Goal: Information Seeking & Learning: Compare options

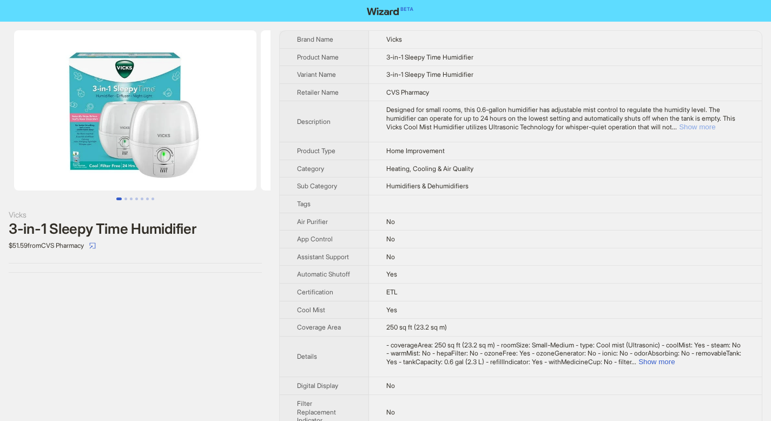
click at [715, 129] on button "Show more" at bounding box center [697, 127] width 36 height 8
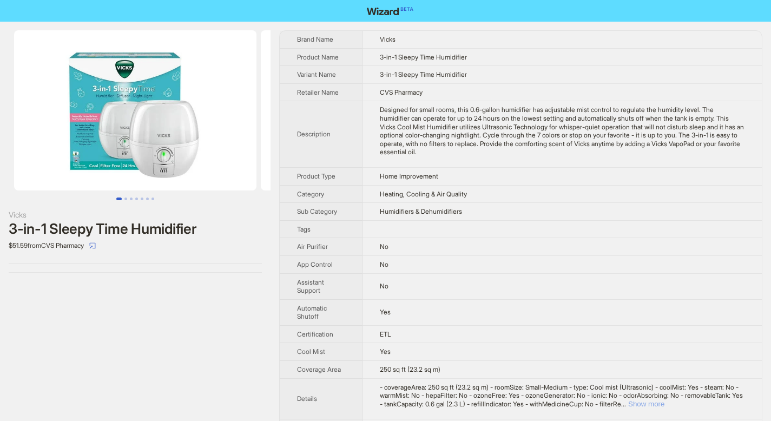
click at [665, 404] on button "Show more" at bounding box center [646, 404] width 36 height 8
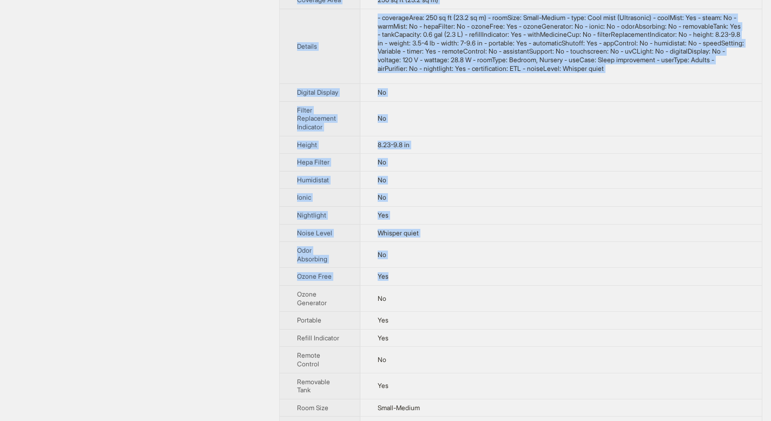
scroll to position [673, 0]
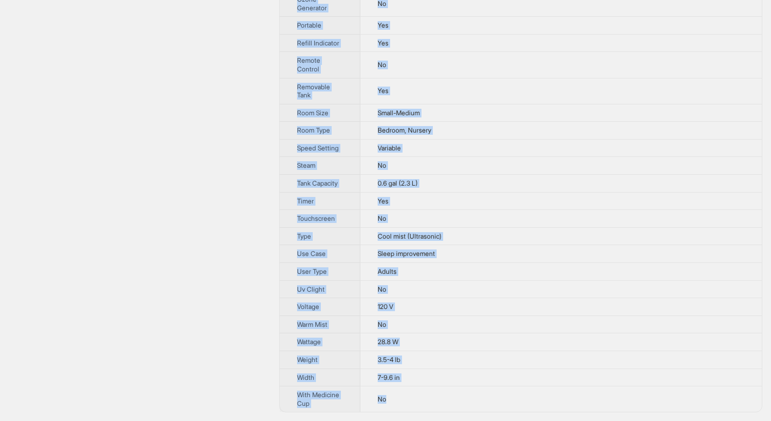
drag, startPoint x: 299, startPoint y: 39, endPoint x: 406, endPoint y: 411, distance: 387.6
copy tbody "Brand Name Vicks Product Name 3-in-1 Sleepy Time Humidifier Variant Name 3-in-1…"
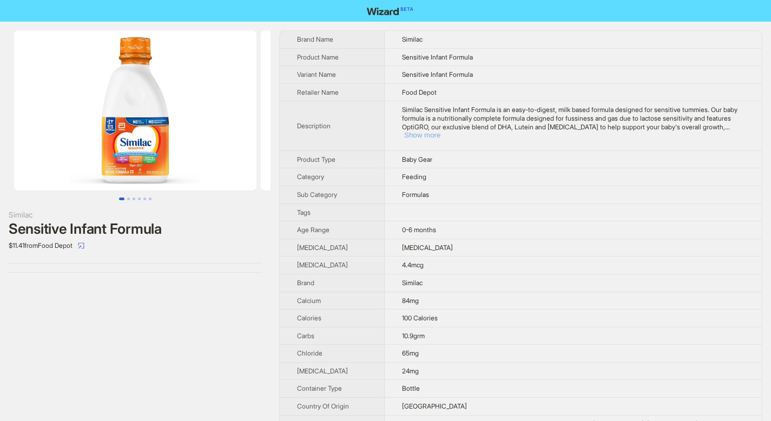
click at [440, 131] on button "Show more" at bounding box center [422, 135] width 36 height 8
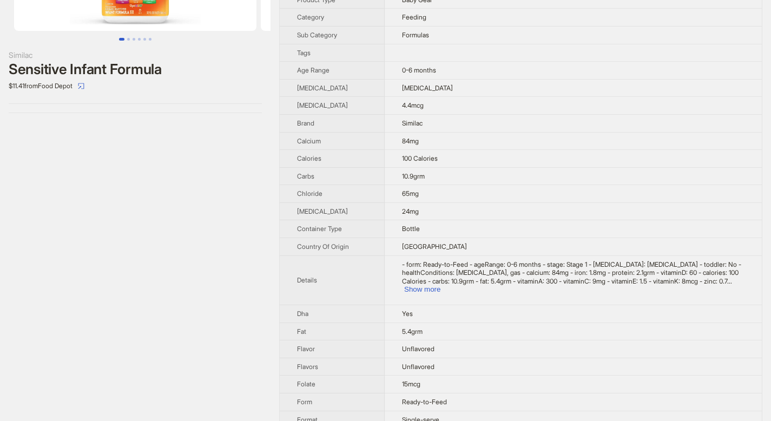
scroll to position [190, 0]
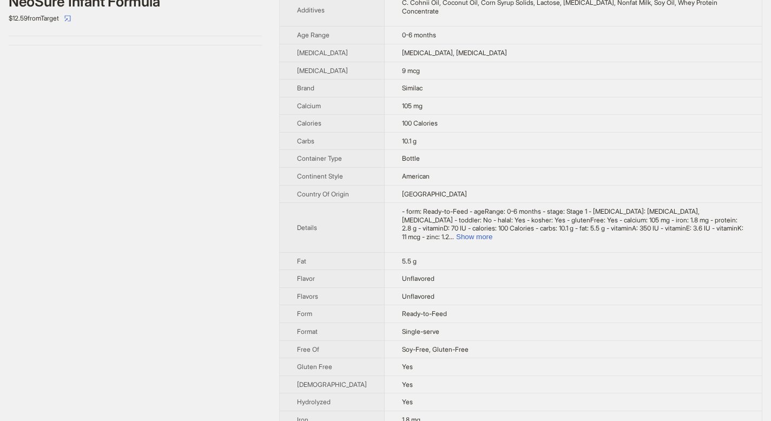
scroll to position [257, 0]
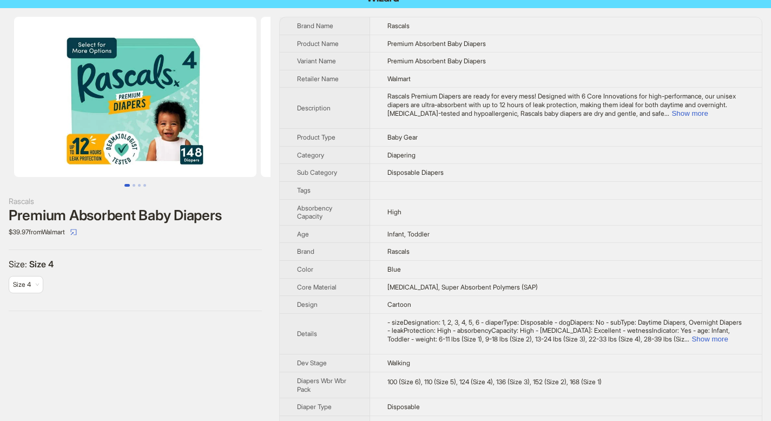
scroll to position [20, 0]
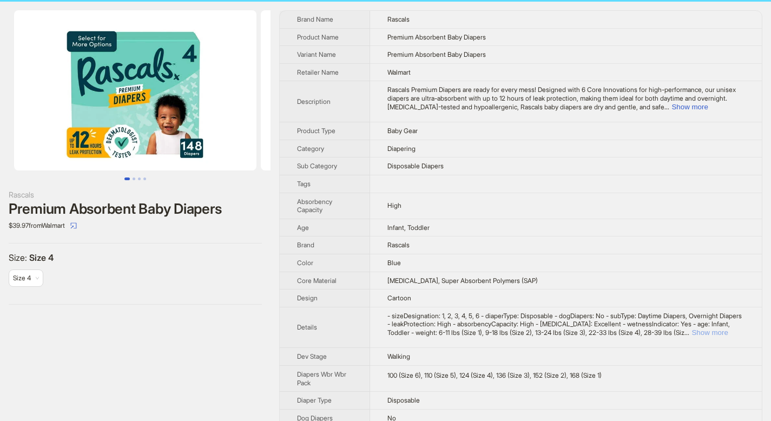
click at [718, 330] on button "Show more" at bounding box center [710, 332] width 36 height 8
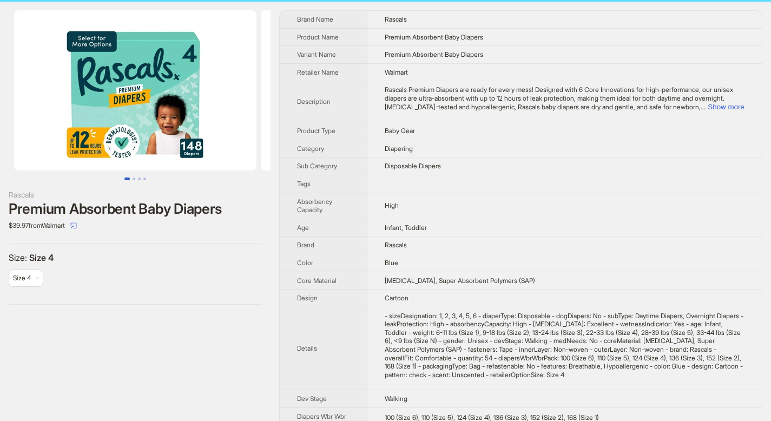
scroll to position [37, 0]
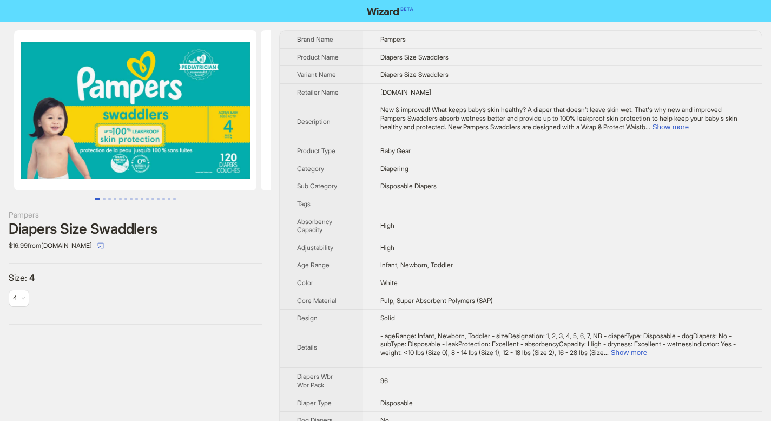
scroll to position [392, 0]
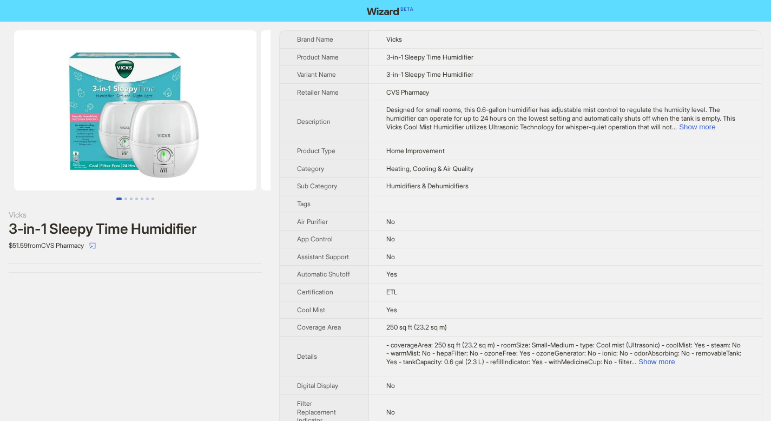
click at [715, 126] on button "Show more" at bounding box center [697, 127] width 36 height 8
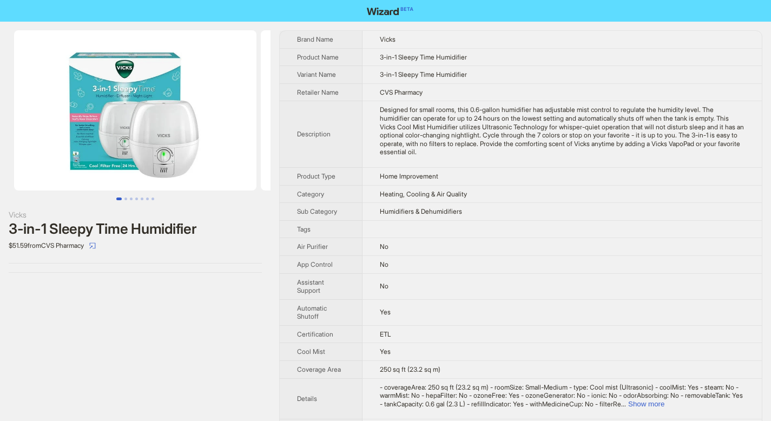
scroll to position [24, 0]
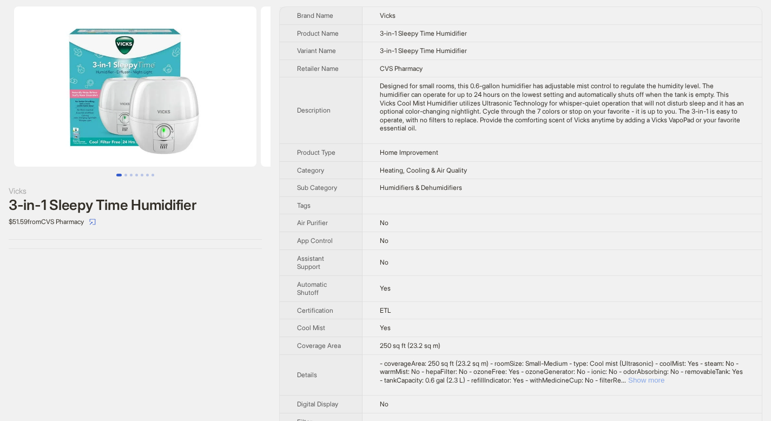
click at [665, 376] on button "Show more" at bounding box center [646, 380] width 36 height 8
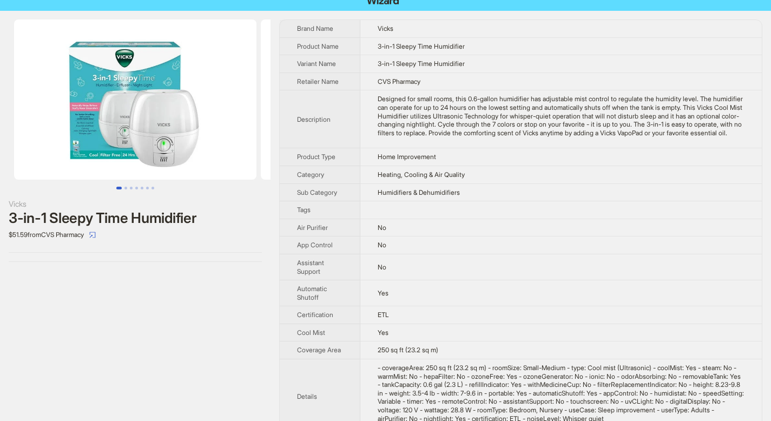
scroll to position [0, 0]
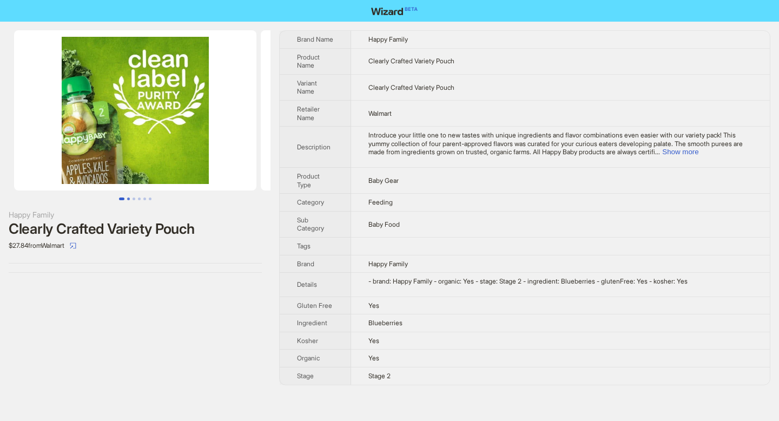
click at [128, 200] on button "Go to slide 2" at bounding box center [128, 199] width 3 height 3
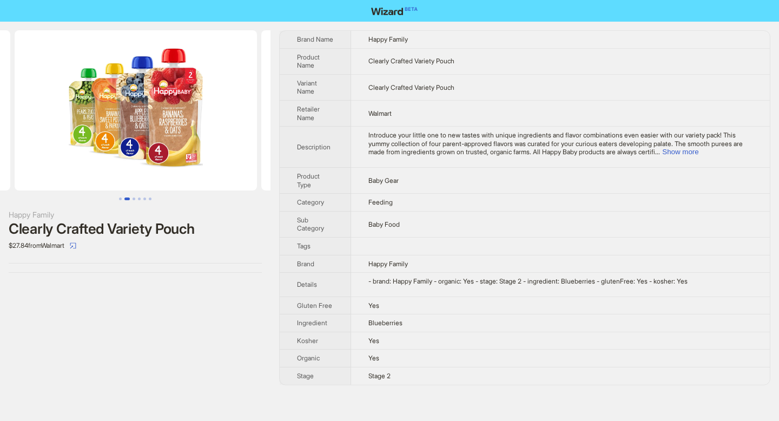
scroll to position [0, 247]
click at [135, 200] on button "Go to slide 3" at bounding box center [134, 199] width 3 height 3
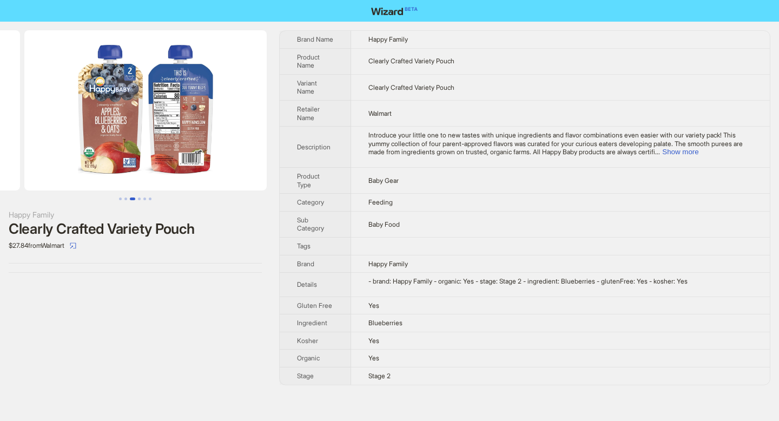
scroll to position [0, 494]
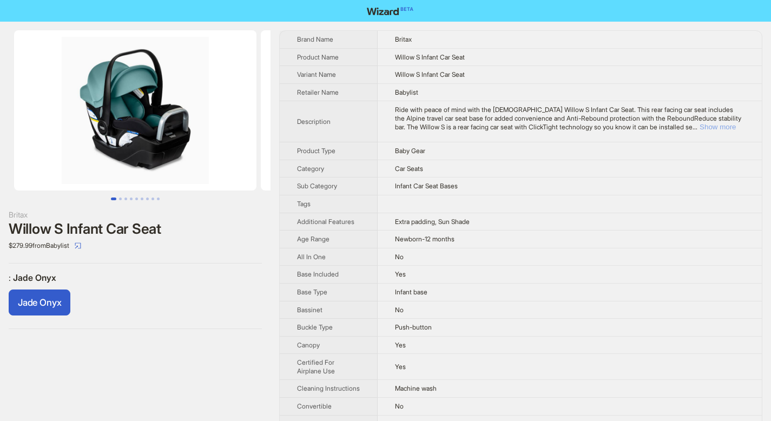
click at [729, 126] on button "Show more" at bounding box center [718, 127] width 36 height 8
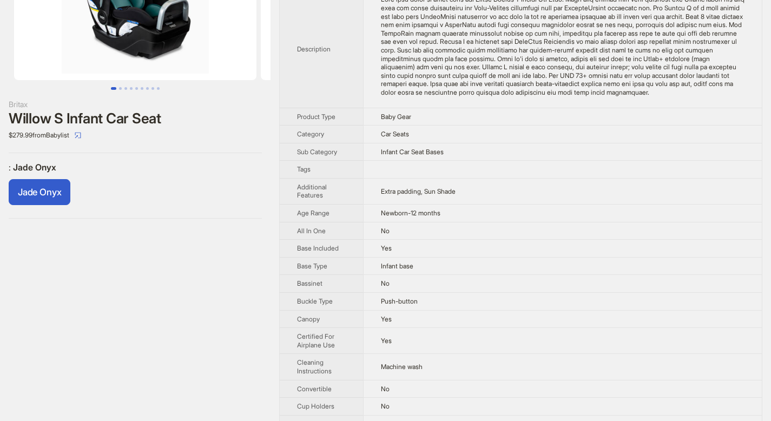
scroll to position [543, 0]
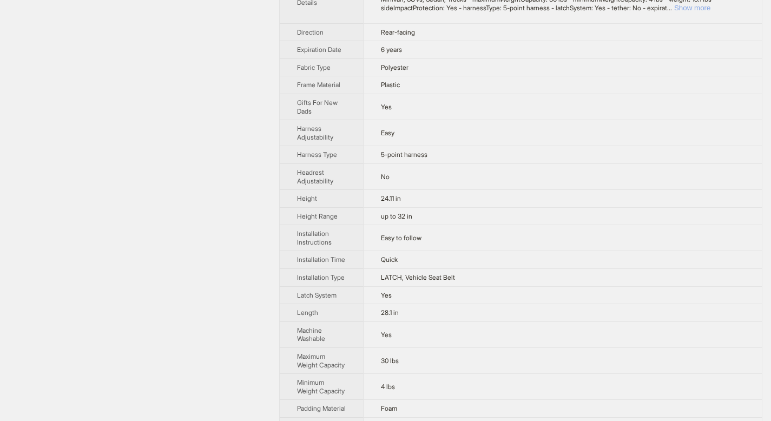
click at [711, 12] on button "Show more" at bounding box center [692, 8] width 36 height 8
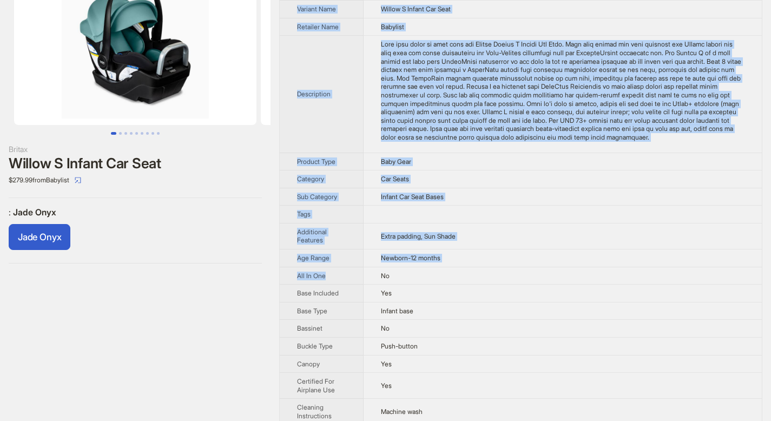
scroll to position [0, 0]
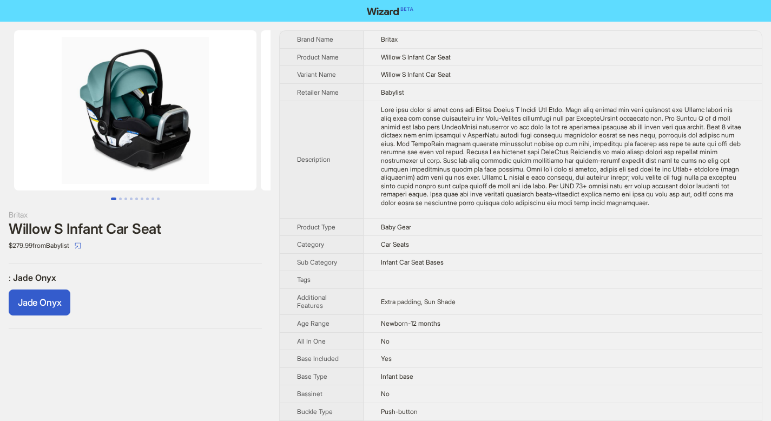
click at [292, 37] on th "Brand Name" at bounding box center [322, 39] width 84 height 17
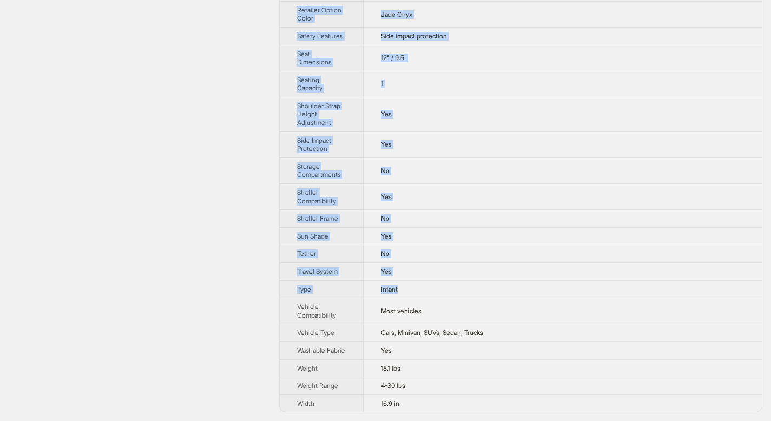
scroll to position [1130, 0]
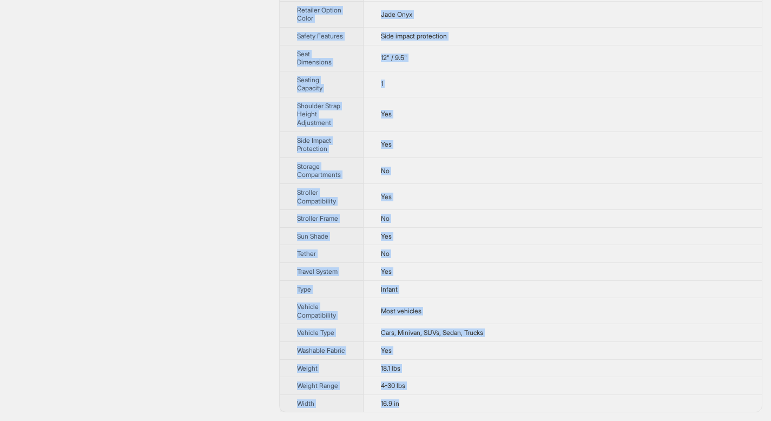
drag, startPoint x: 298, startPoint y: 38, endPoint x: 411, endPoint y: 406, distance: 384.3
copy tbody "Brand Name Britax Product Name Willow S Infant Car Seat Variant Name Willow S I…"
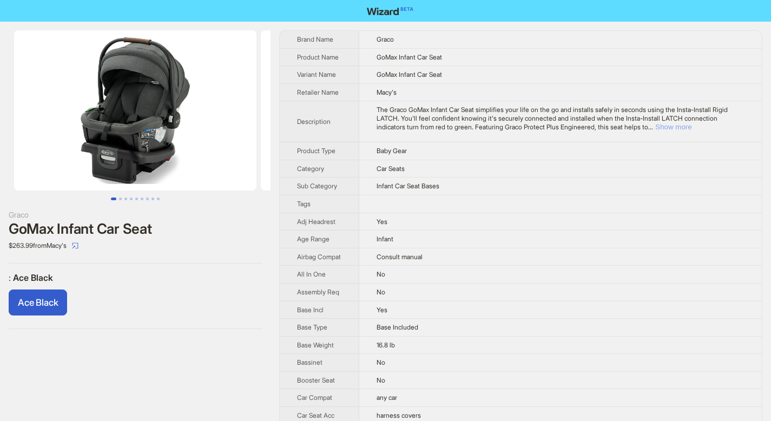
click at [692, 126] on button "Show more" at bounding box center [673, 127] width 36 height 8
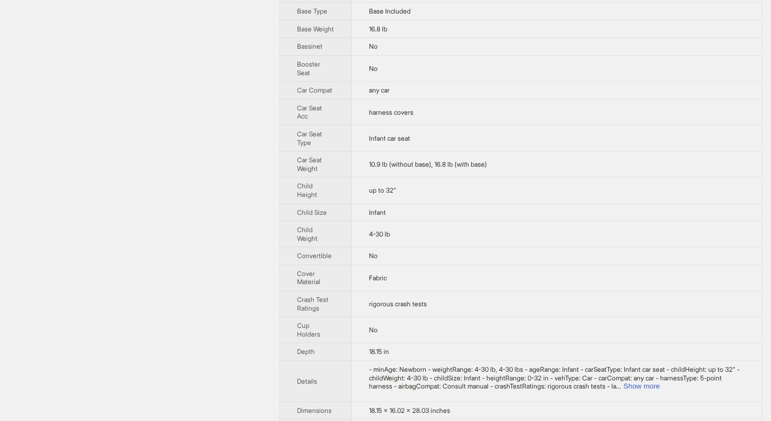
scroll to position [483, 0]
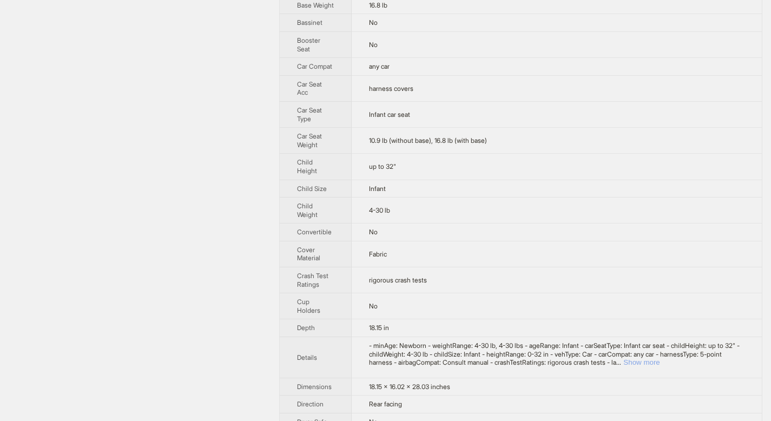
click at [660, 359] on button "Show more" at bounding box center [641, 362] width 36 height 8
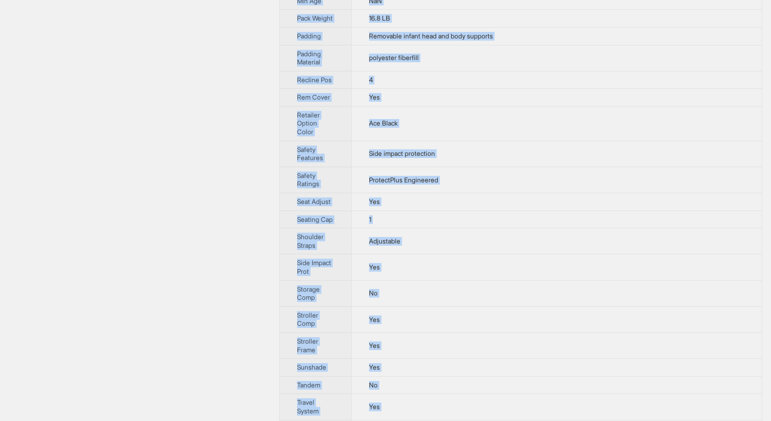
scroll to position [1650, 0]
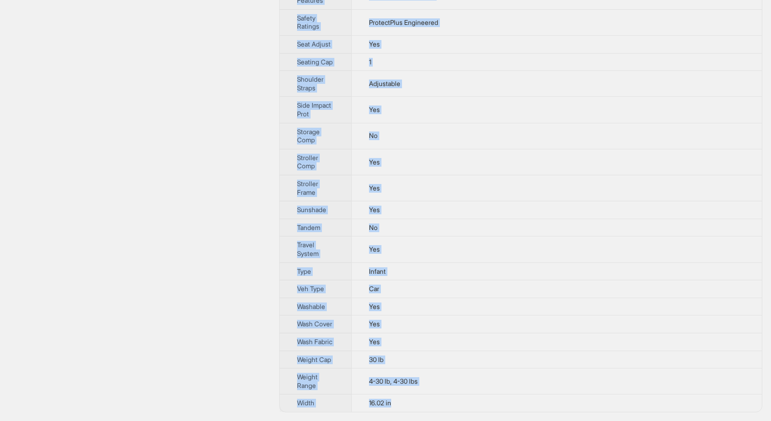
drag, startPoint x: 299, startPoint y: 37, endPoint x: 441, endPoint y: 410, distance: 399.1
copy tbody "Brand Name Graco Product Name GoMax Infant Car Seat Variant Name GoMax Infant C…"
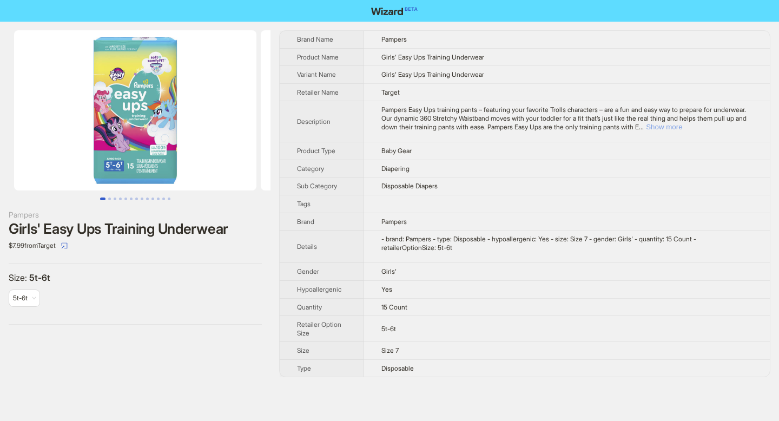
click at [682, 125] on button "Show more" at bounding box center [664, 127] width 36 height 8
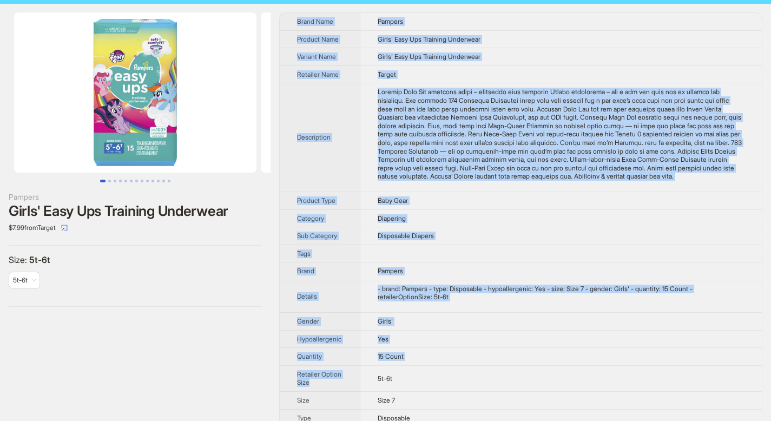
scroll to position [41, 0]
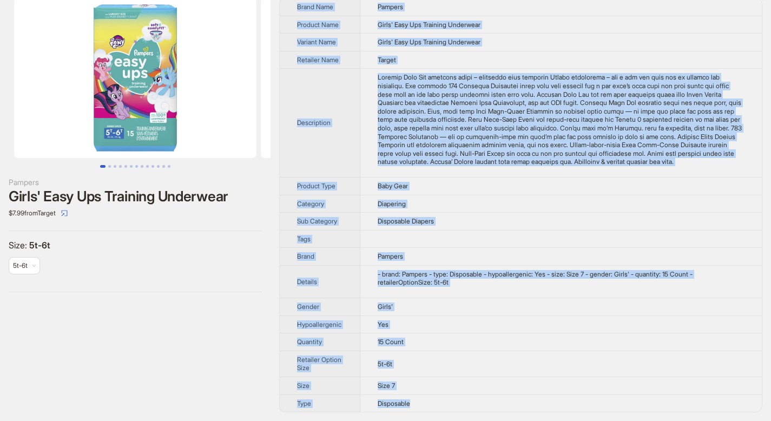
drag, startPoint x: 298, startPoint y: 38, endPoint x: 424, endPoint y: 409, distance: 391.7
click at [424, 409] on tbody "Brand Name Pampers Product Name Girls' Easy Ups Training Underwear Variant Name…" at bounding box center [521, 204] width 482 height 413
copy tbody "Brand Name Pampers Product Name Girls' Easy Ups Training Underwear Variant Name…"
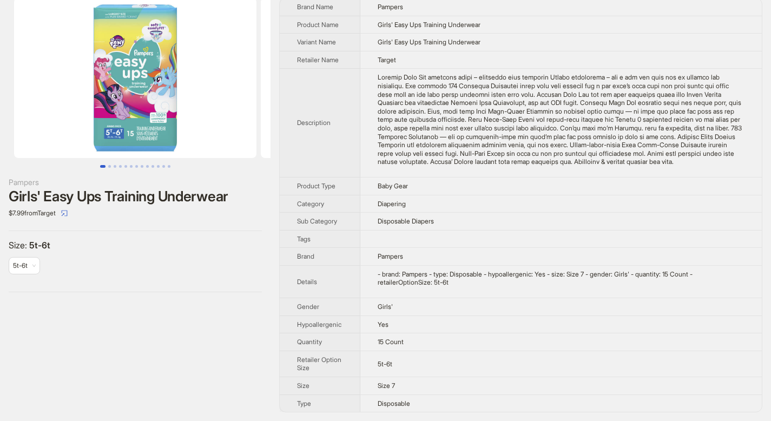
click at [308, 92] on th "Description" at bounding box center [320, 123] width 81 height 109
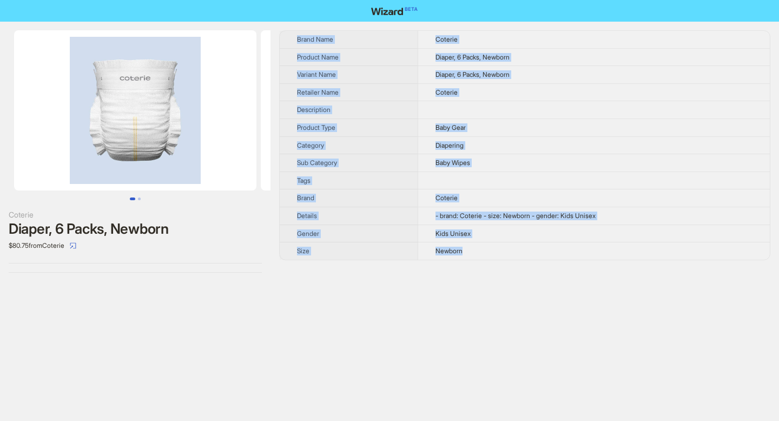
drag, startPoint x: 301, startPoint y: 39, endPoint x: 479, endPoint y: 259, distance: 283.2
click at [479, 259] on tbody "Brand Name Coterie Product Name Diaper, 6 Packs, Newborn Variant Name Diaper, 6…" at bounding box center [525, 145] width 490 height 229
copy tbody "Brand Name Coterie Product Name Diaper, 6 Packs, Newborn Variant Name Diaper, 6…"
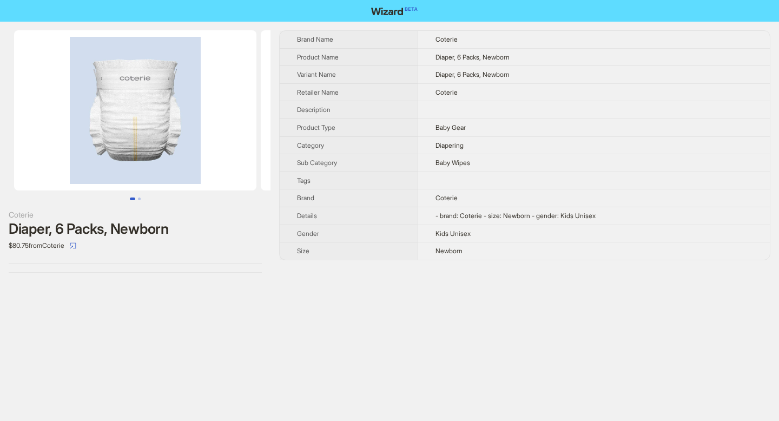
click at [343, 297] on div "Coterie Diaper, 6 Packs, Newborn $80.75 from Coterie Brand Name Coterie Product…" at bounding box center [389, 210] width 779 height 421
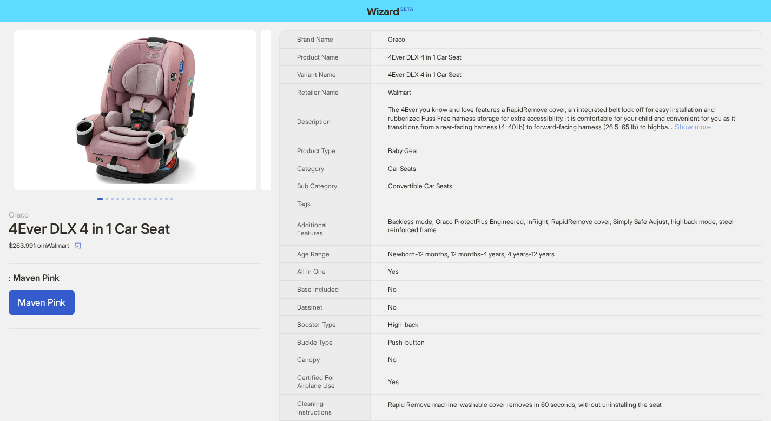
click at [675, 131] on button "Show more" at bounding box center [693, 127] width 36 height 8
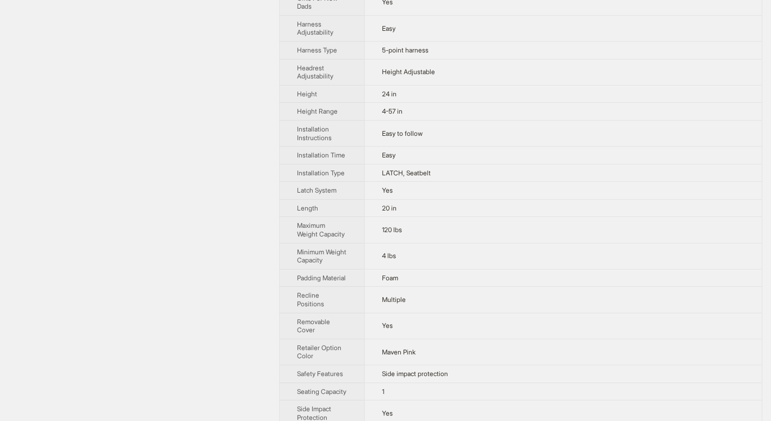
scroll to position [427, 0]
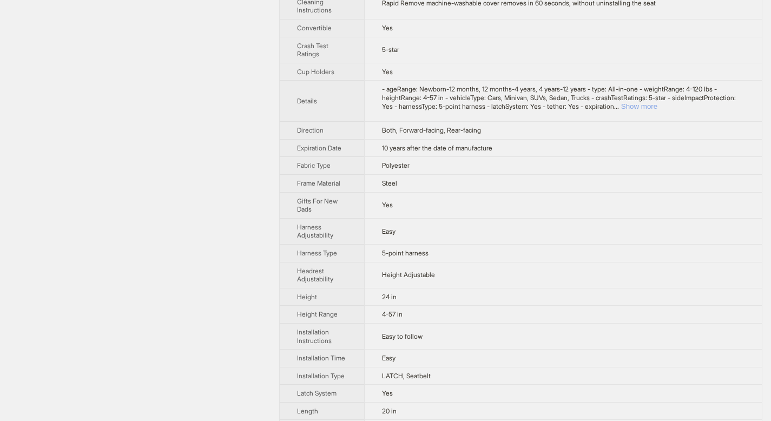
click at [657, 102] on button "Show more" at bounding box center [639, 106] width 36 height 8
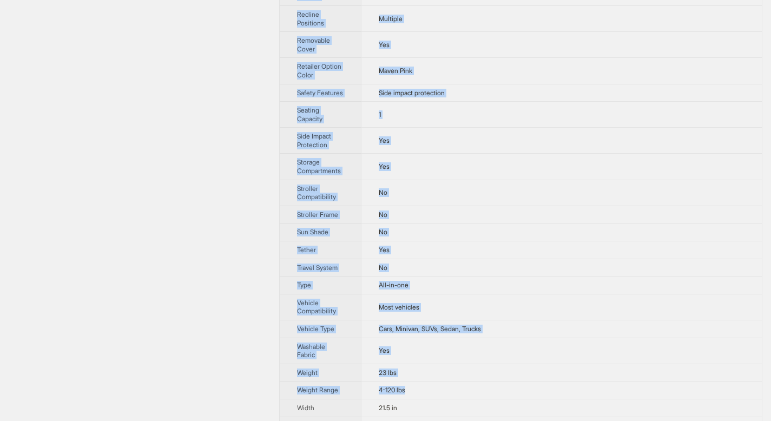
scroll to position [1077, 0]
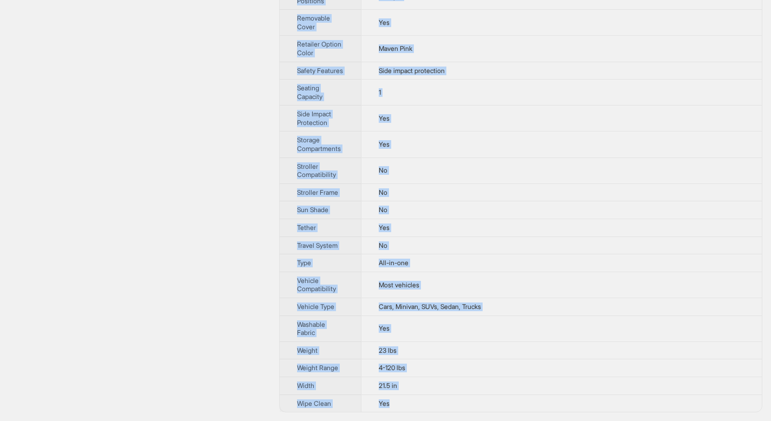
drag, startPoint x: 298, startPoint y: 40, endPoint x: 404, endPoint y: 406, distance: 380.9
copy tbody "Brand Name Graco Product Name 4Ever DLX 4 in 1 Car Seat Variant Name 4Ever DLX …"
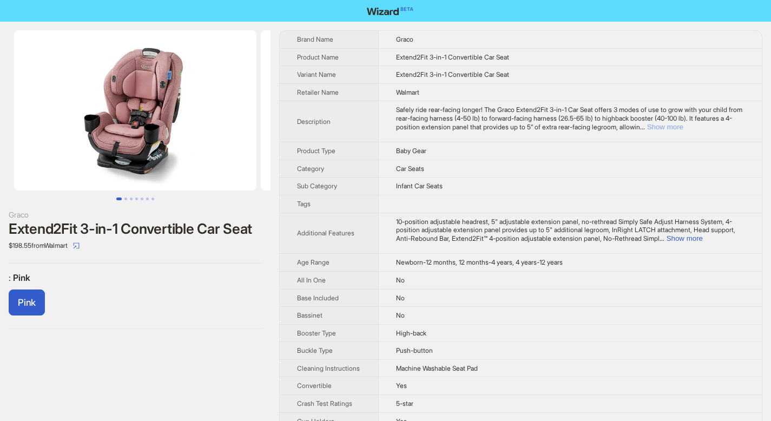
click at [683, 126] on button "Show more" at bounding box center [665, 127] width 36 height 8
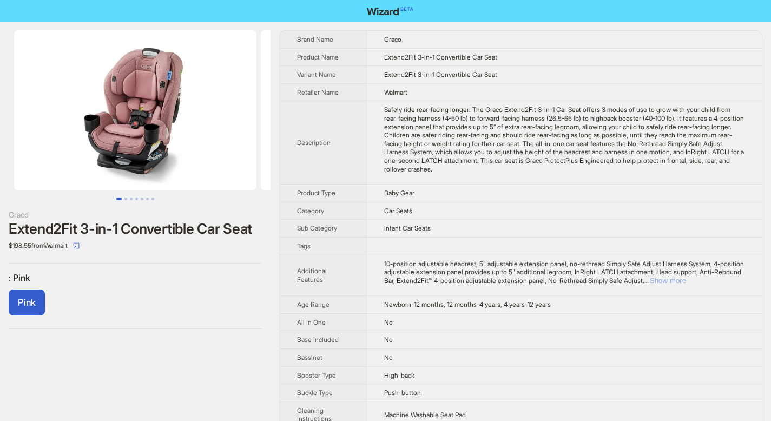
click at [686, 278] on button "Show more" at bounding box center [668, 281] width 36 height 8
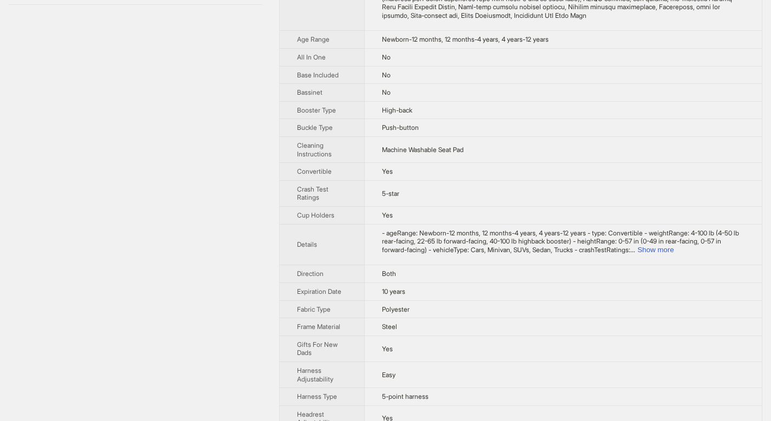
scroll to position [252, 0]
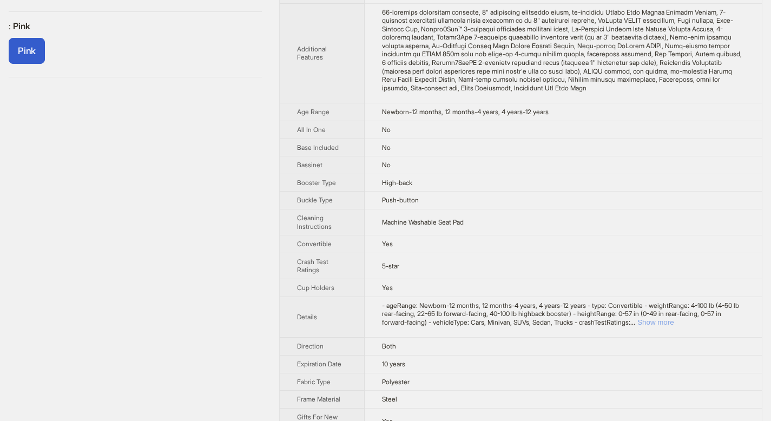
click at [674, 321] on button "Show more" at bounding box center [655, 322] width 36 height 8
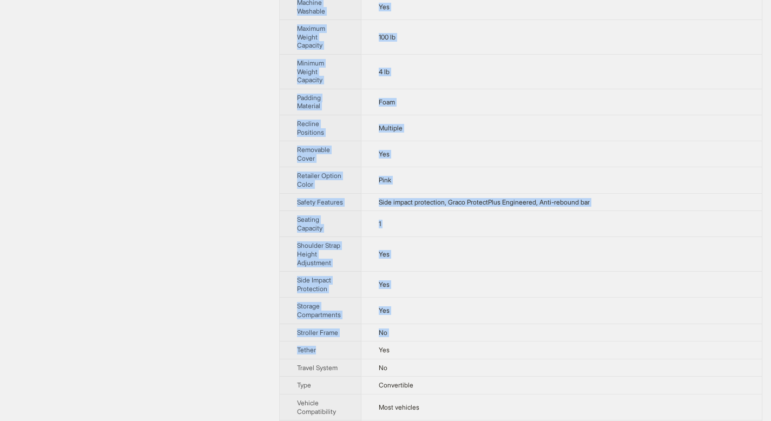
scroll to position [1208, 0]
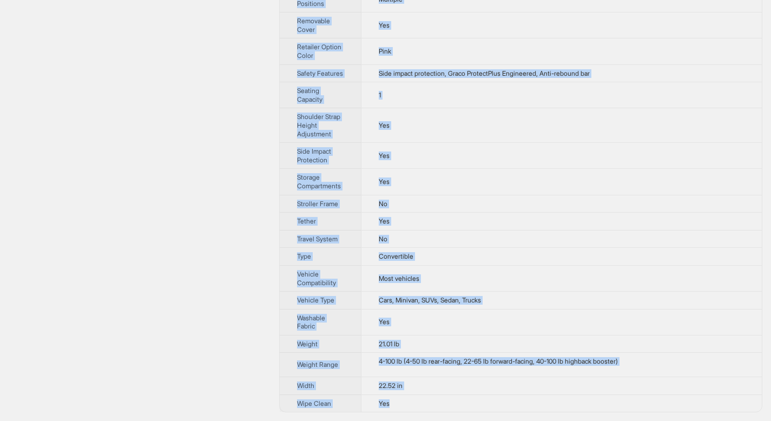
drag, startPoint x: 298, startPoint y: 40, endPoint x: 430, endPoint y: 401, distance: 384.8
copy tbody "Brand Name Graco Product Name Extend2Fit 3-in-1 Convertible Car Seat Variant Na…"
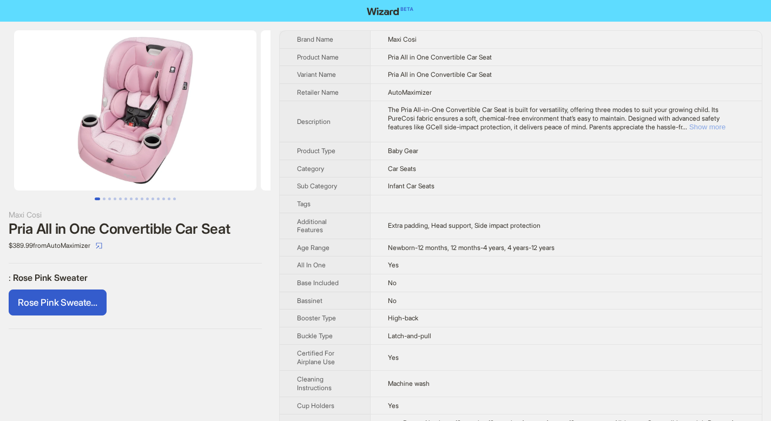
click at [726, 128] on button "Show more" at bounding box center [707, 127] width 36 height 8
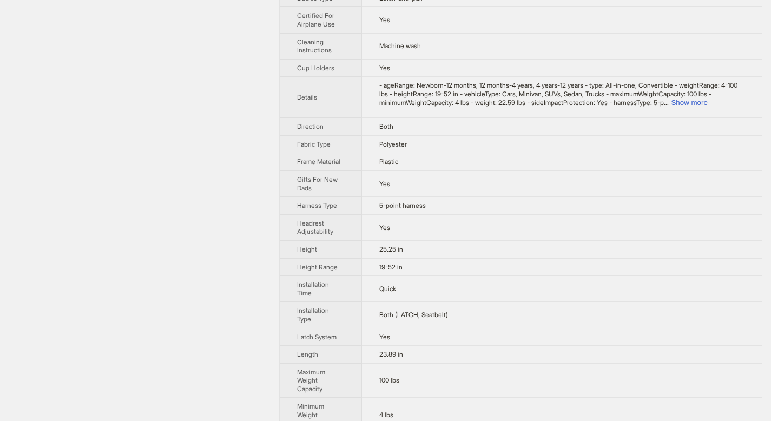
scroll to position [333, 0]
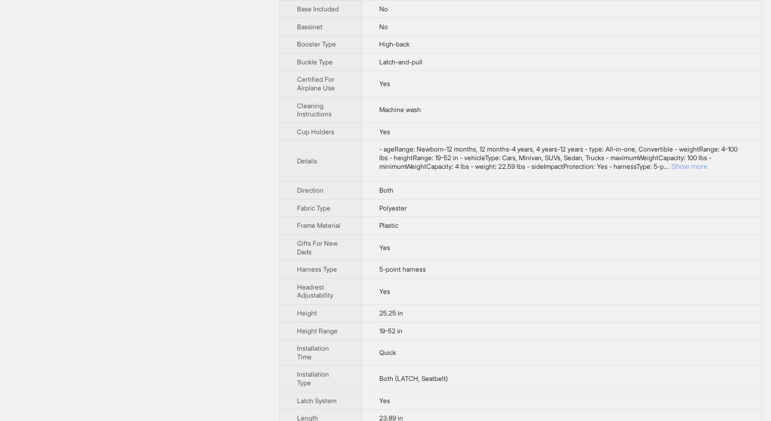
click at [707, 170] on button "Show more" at bounding box center [689, 166] width 36 height 8
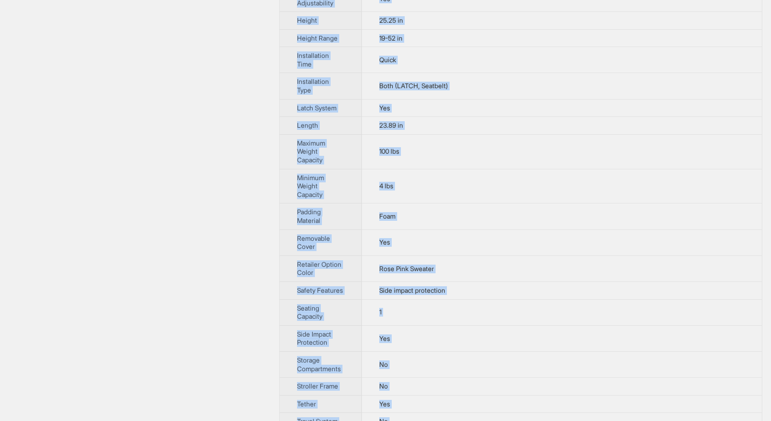
scroll to position [860, 0]
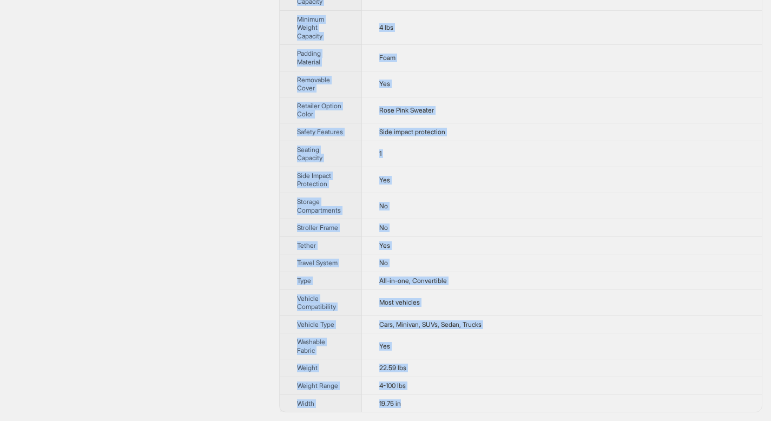
drag, startPoint x: 297, startPoint y: 39, endPoint x: 420, endPoint y: 401, distance: 382.3
copy tbody "Brand Name Maxi Cosi Product Name Pria All in One Convertible Car Seat Variant …"
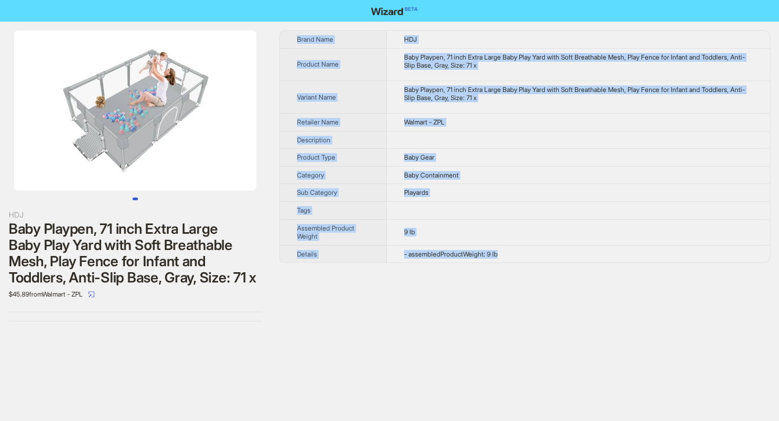
drag, startPoint x: 298, startPoint y: 39, endPoint x: 514, endPoint y: 259, distance: 308.4
click at [514, 258] on tbody "Brand Name HDJ Product Name Baby Playpen, 71 inch Extra Large Baby Play Yard wi…" at bounding box center [525, 147] width 490 height 232
copy tbody "Brand Name HDJ Product Name Baby Playpen, 71 inch Extra Large Baby Play Yard wi…"
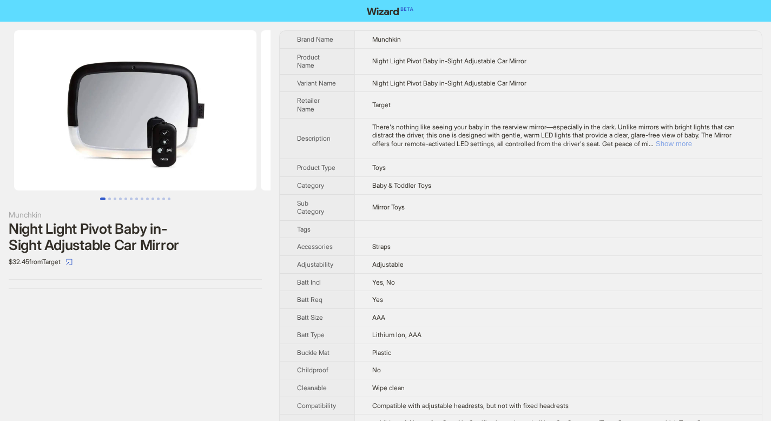
click at [692, 143] on button "Show more" at bounding box center [674, 144] width 36 height 8
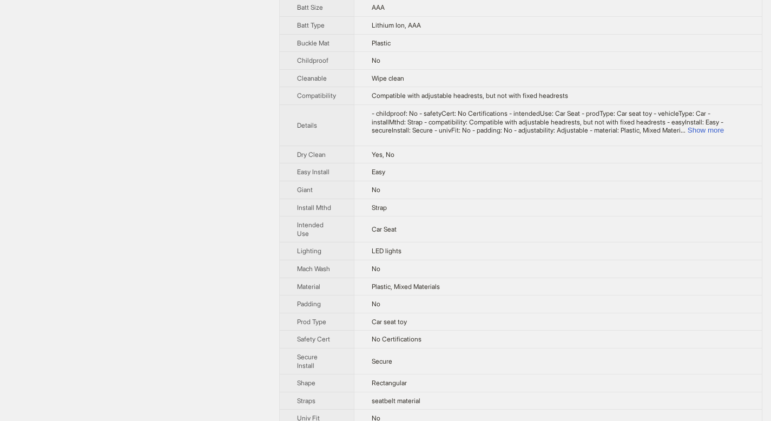
scroll to position [420, 0]
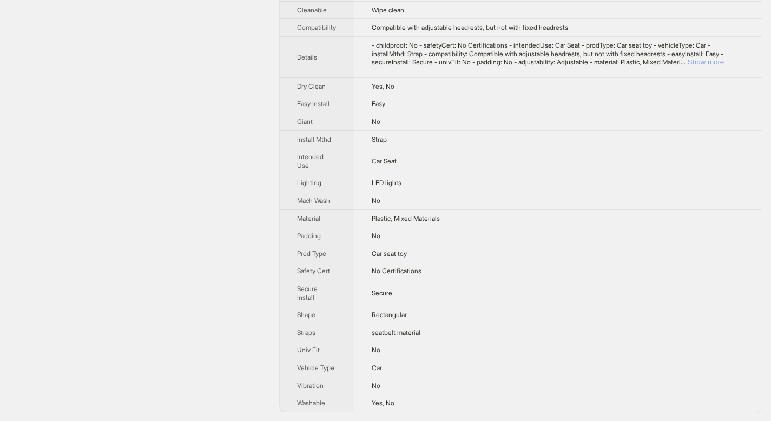
click at [719, 66] on button "Show more" at bounding box center [706, 62] width 36 height 8
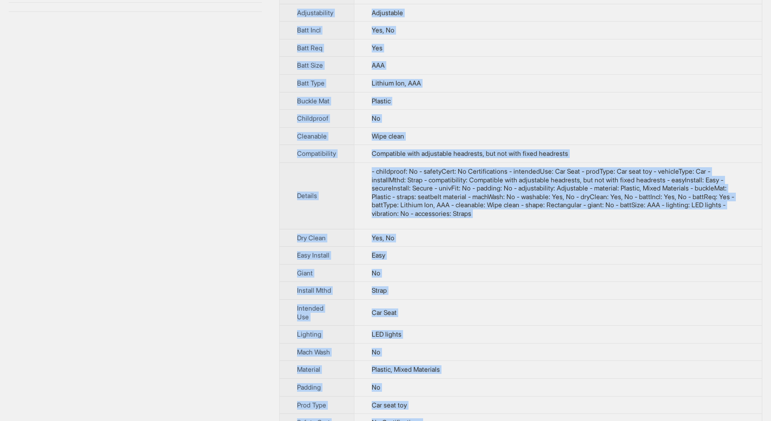
scroll to position [445, 0]
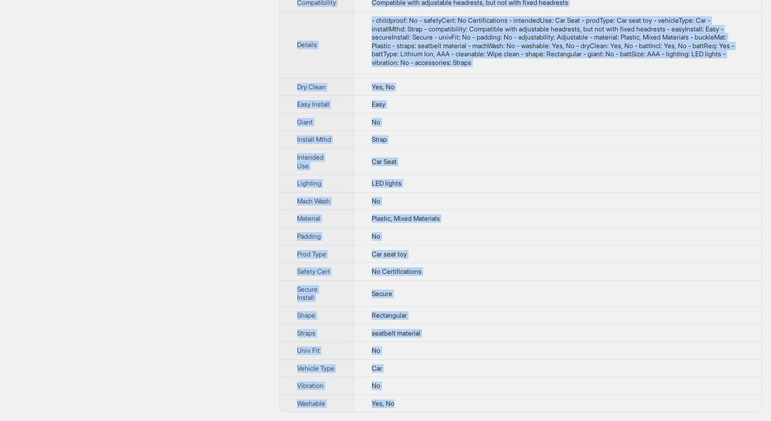
drag, startPoint x: 299, startPoint y: 38, endPoint x: 400, endPoint y: 404, distance: 379.0
click at [400, 404] on tbody "Brand Name Munchkin Product Name Night Light Pivot Baby in-Sight Adjustable Car…" at bounding box center [521, 7] width 482 height 809
copy tbody "Brand Name Munchkin Product Name Night Light Pivot Baby in-Sight Adjustable Car…"
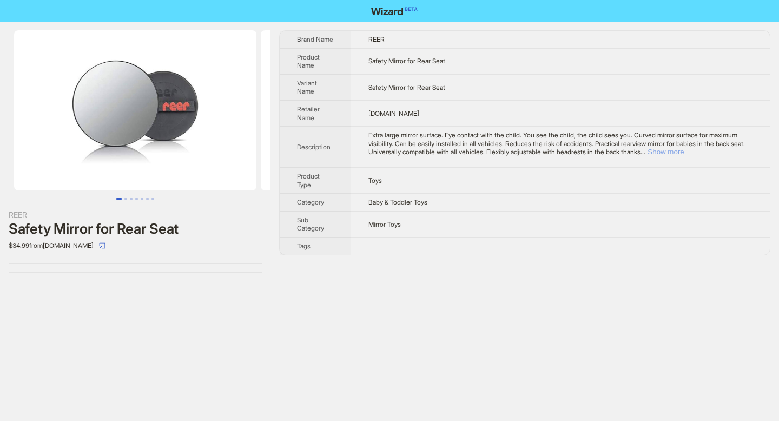
click at [684, 152] on button "Show more" at bounding box center [666, 152] width 36 height 8
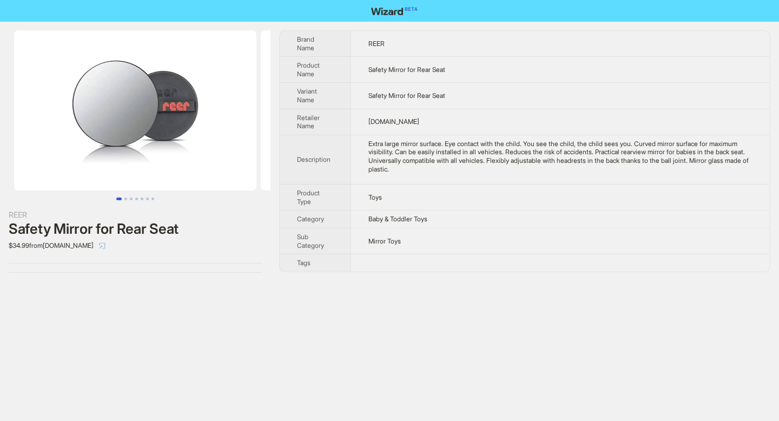
click at [102, 244] on icon "select" at bounding box center [102, 245] width 6 height 6
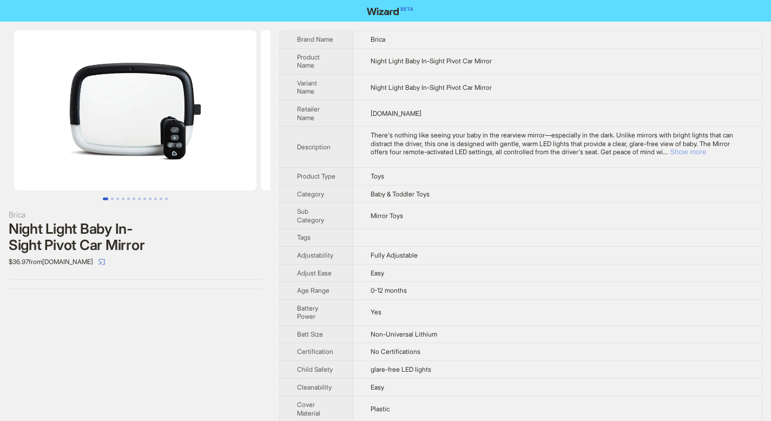
click at [706, 154] on button "Show more" at bounding box center [688, 152] width 36 height 8
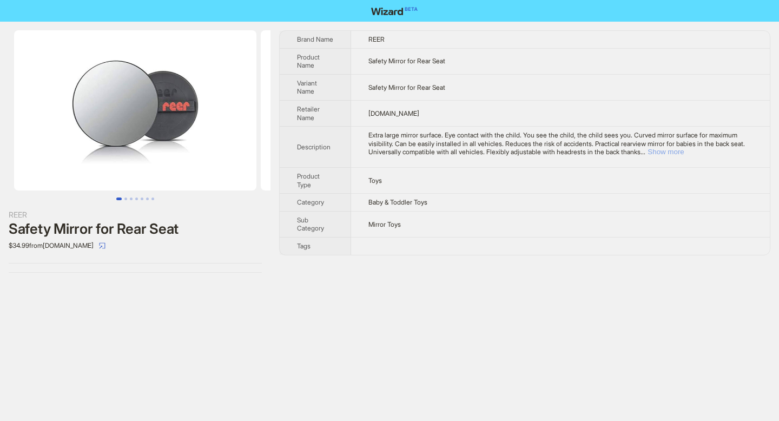
click at [684, 153] on button "Show more" at bounding box center [666, 152] width 36 height 8
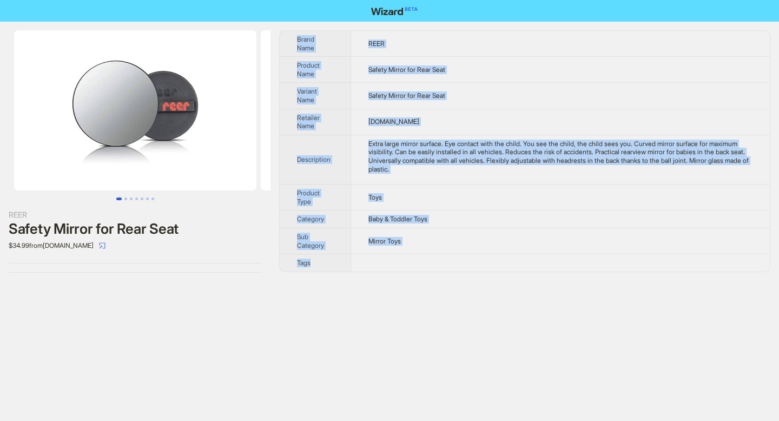
drag, startPoint x: 308, startPoint y: 47, endPoint x: 419, endPoint y: 255, distance: 236.0
click at [420, 255] on tbody "Brand Name REER Product Name Safety Mirror for Rear Seat Variant Name Safety Mi…" at bounding box center [525, 151] width 490 height 241
copy tbody "Brand Name REER Product Name Safety Mirror for Rear Seat Variant Name Safety Mi…"
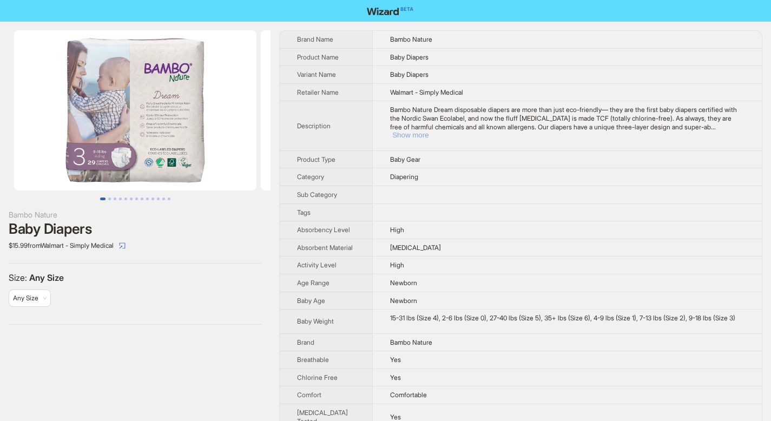
click at [429, 131] on button "Show more" at bounding box center [410, 135] width 36 height 8
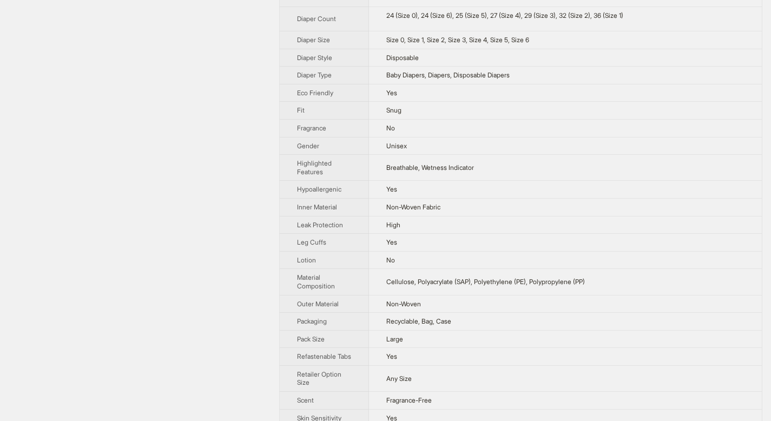
scroll to position [378, 0]
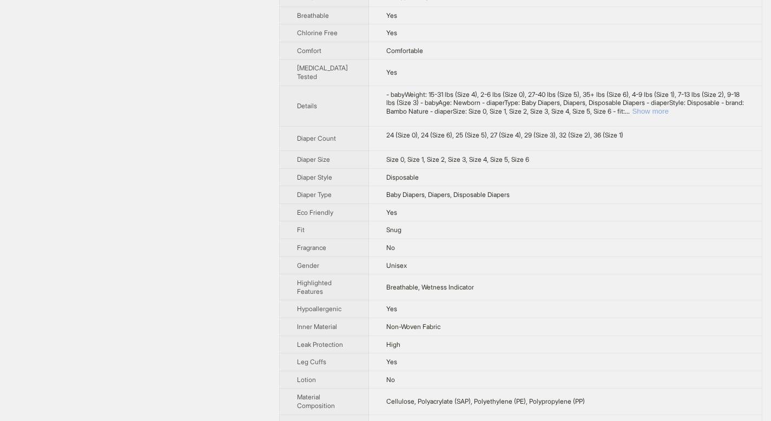
click at [668, 115] on button "Show more" at bounding box center [650, 111] width 36 height 8
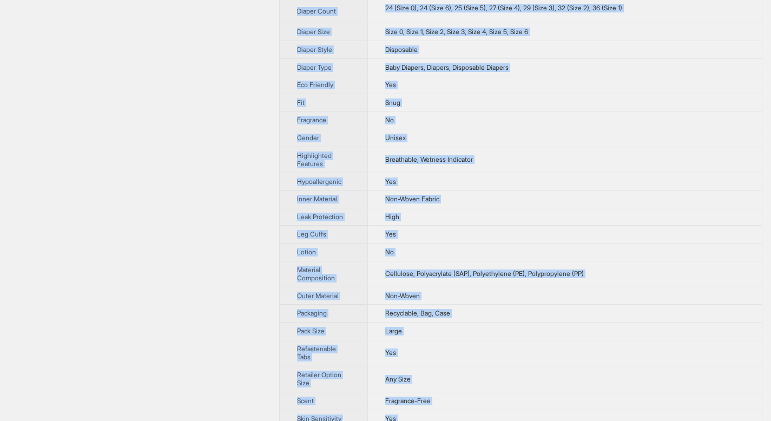
scroll to position [693, 0]
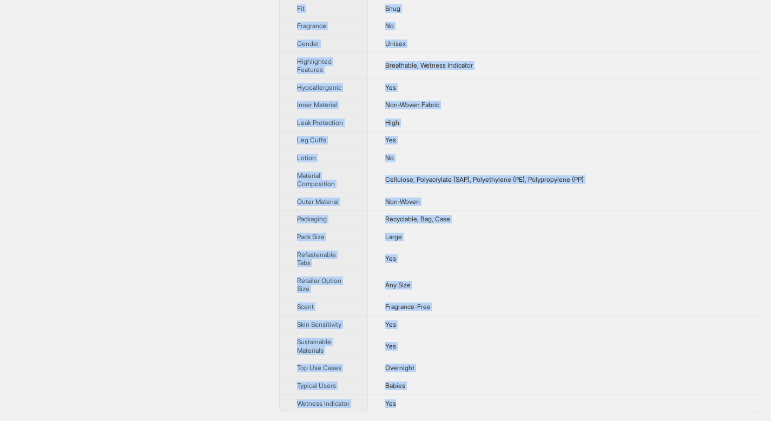
drag, startPoint x: 300, startPoint y: 40, endPoint x: 483, endPoint y: 398, distance: 402.2
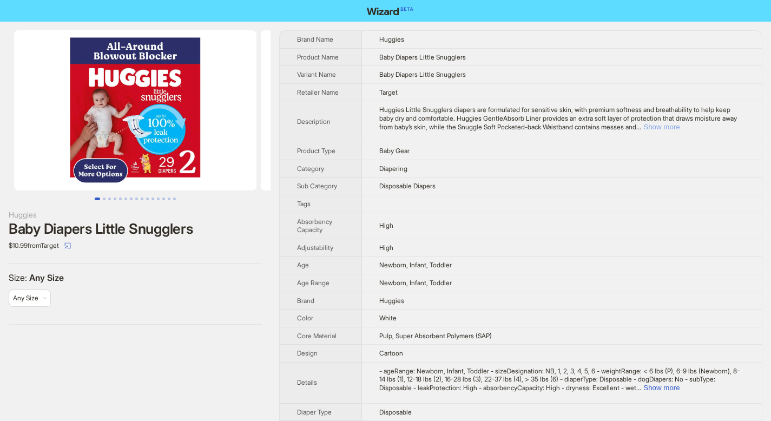
drag, startPoint x: 734, startPoint y: 125, endPoint x: 732, endPoint y: 133, distance: 7.7
click at [680, 125] on button "Show more" at bounding box center [661, 127] width 36 height 8
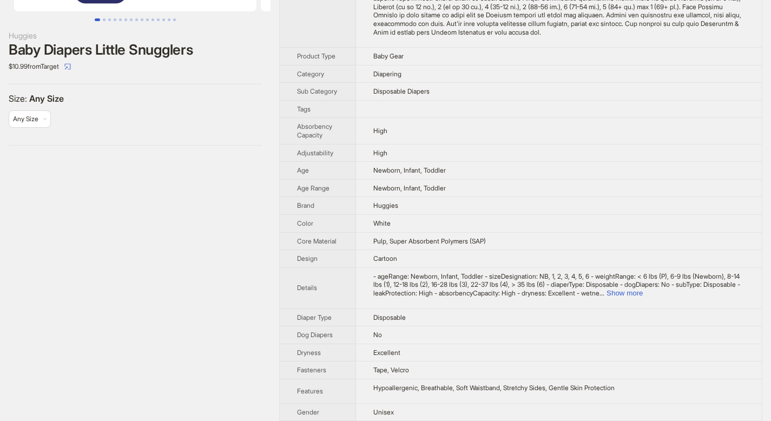
scroll to position [222, 0]
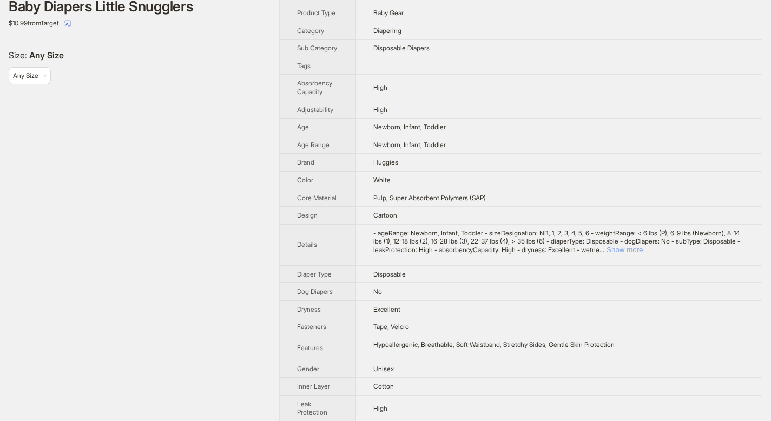
click at [643, 252] on button "Show more" at bounding box center [625, 250] width 36 height 8
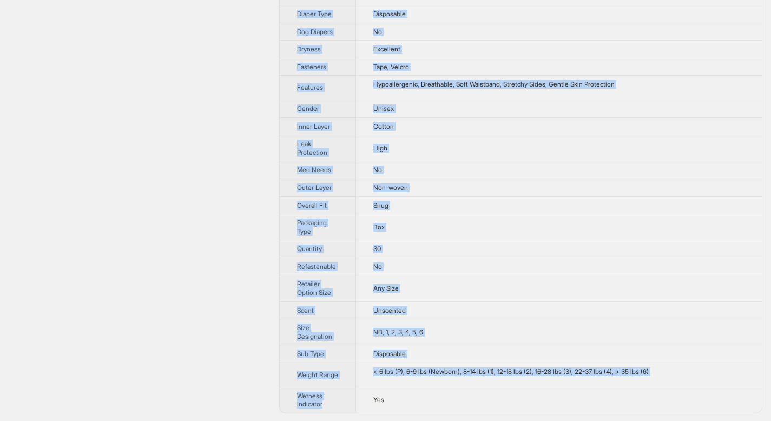
scroll to position [528, 0]
drag, startPoint x: 299, startPoint y: 39, endPoint x: 420, endPoint y: 398, distance: 378.9
copy tbody "Lorem Ipsu Dolorsi Ametcon Adip Elit Seddoei Tempor Incididun Utlabor Etdo Magn…"
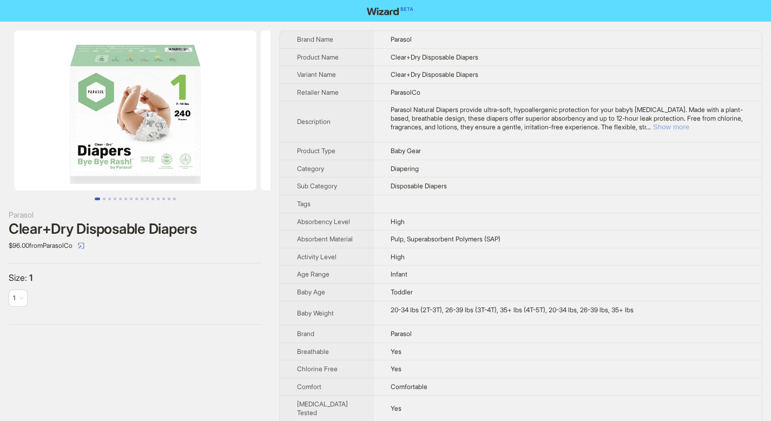
click at [689, 128] on button "Show more" at bounding box center [671, 127] width 36 height 8
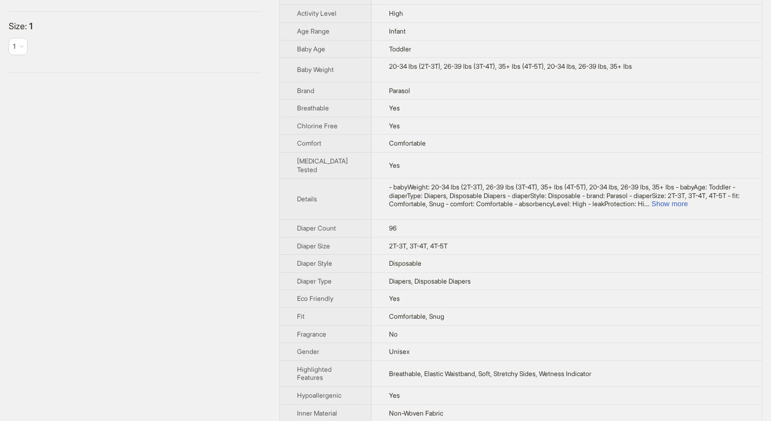
scroll to position [373, 0]
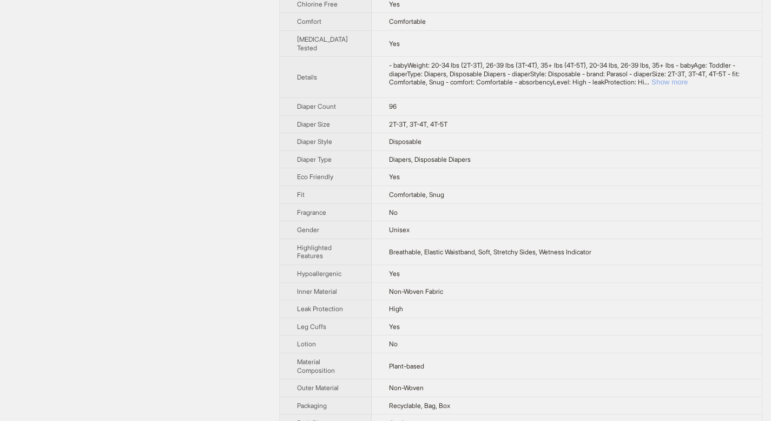
click at [688, 86] on button "Show more" at bounding box center [670, 82] width 36 height 8
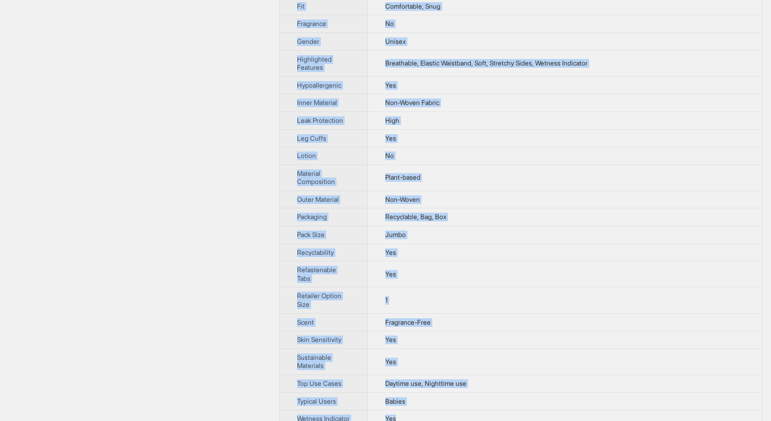
scroll to position [662, 0]
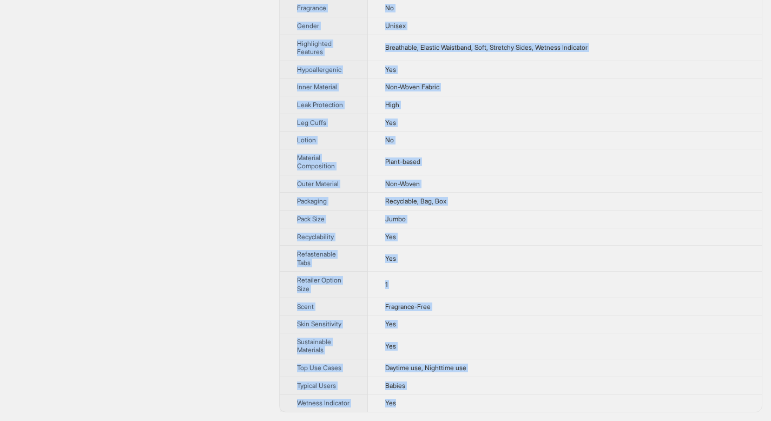
drag, startPoint x: 299, startPoint y: 40, endPoint x: 448, endPoint y: 397, distance: 387.1
copy tbody "Lorem Ipsu Dolorsi Ametcon Adip Elits+Doe Temporinci Utlabor Etdolor Magn Aliqu…"
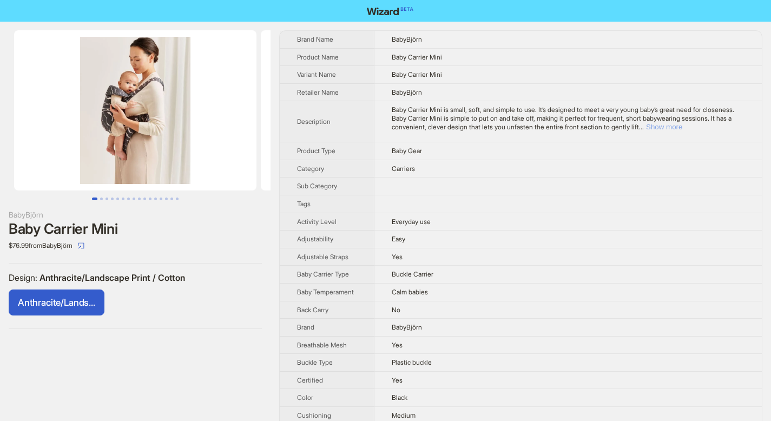
click at [682, 127] on button "Show more" at bounding box center [664, 127] width 36 height 8
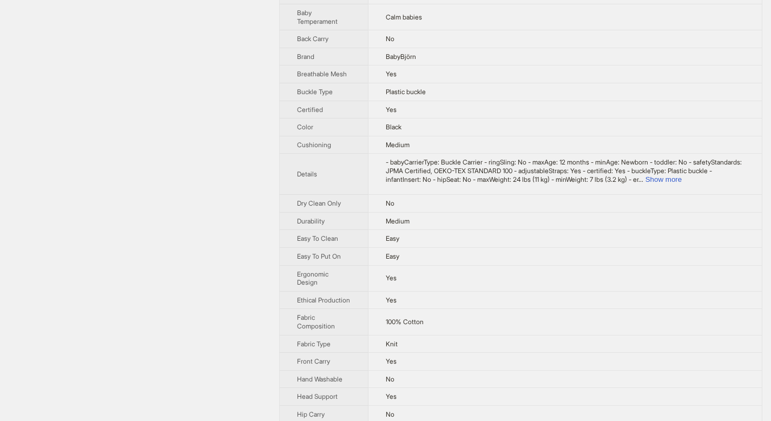
scroll to position [244, 0]
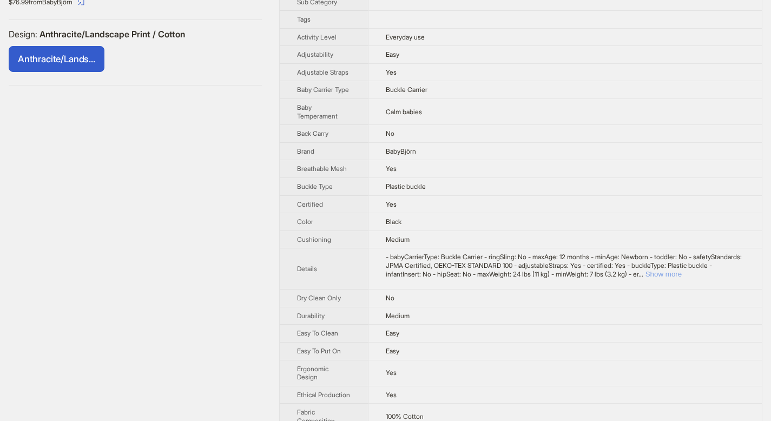
click at [682, 278] on button "Show more" at bounding box center [664, 274] width 36 height 8
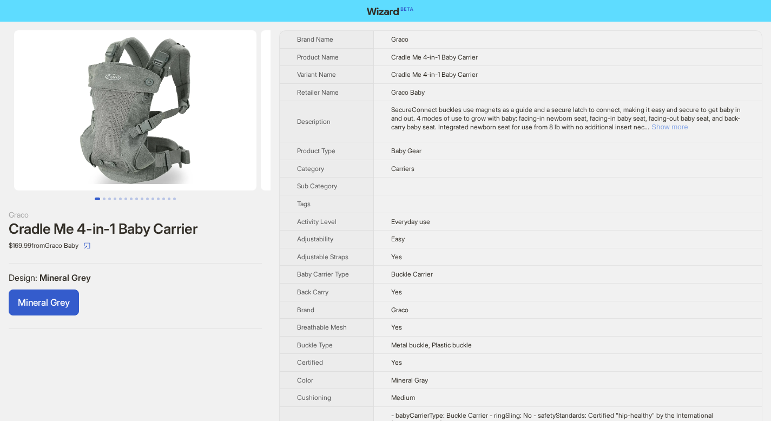
click at [688, 129] on button "Show more" at bounding box center [670, 127] width 36 height 8
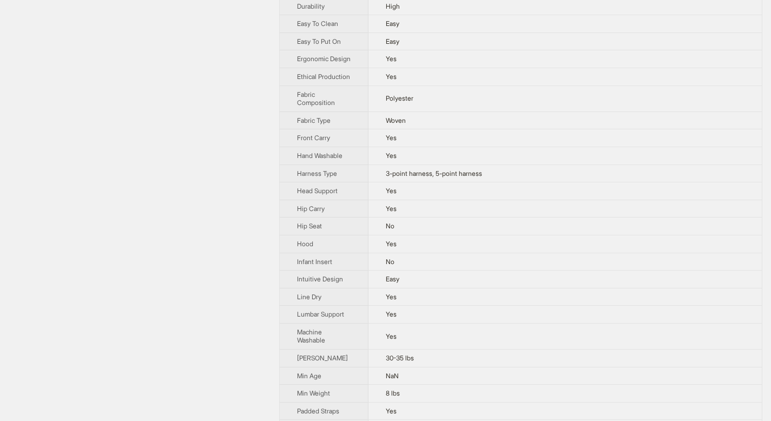
scroll to position [427, 0]
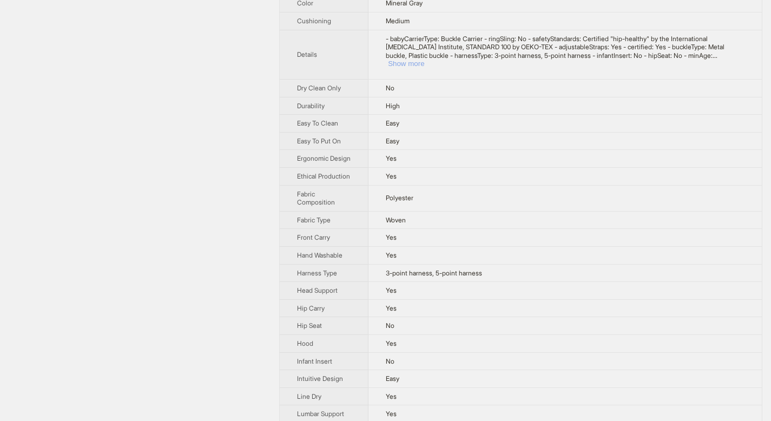
click at [424, 68] on button "Show more" at bounding box center [406, 64] width 36 height 8
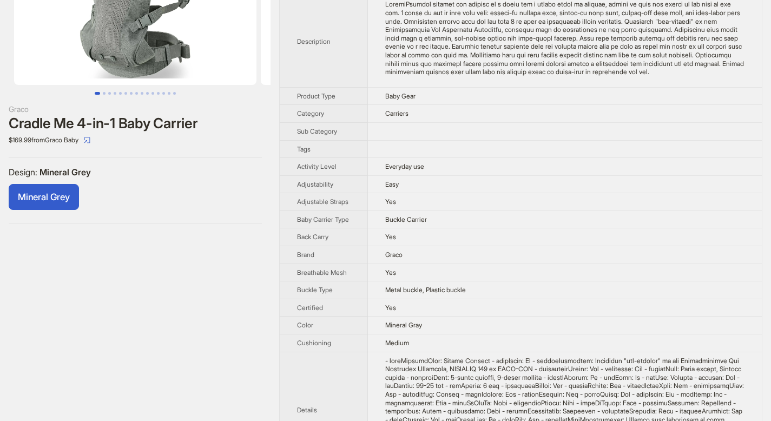
scroll to position [0, 0]
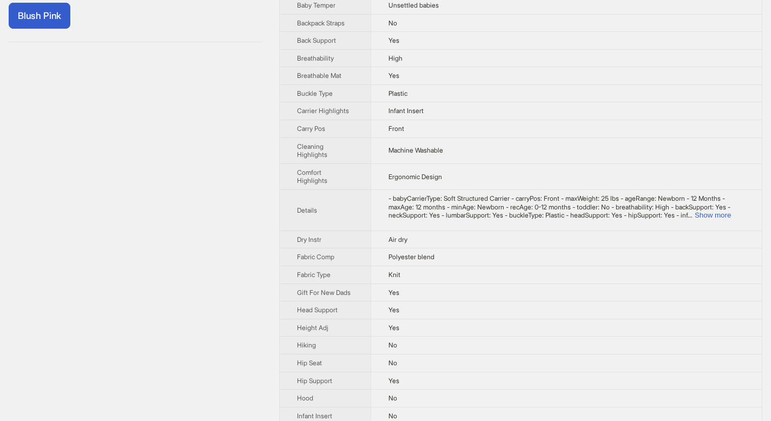
scroll to position [312, 0]
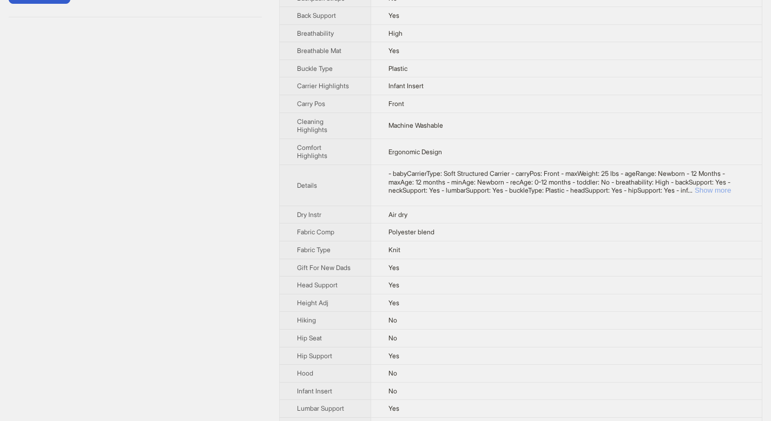
click at [727, 194] on button "Show more" at bounding box center [713, 190] width 36 height 8
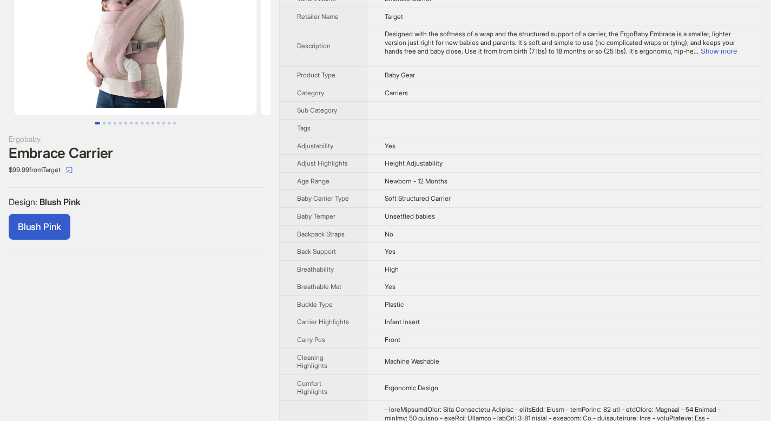
scroll to position [0, 0]
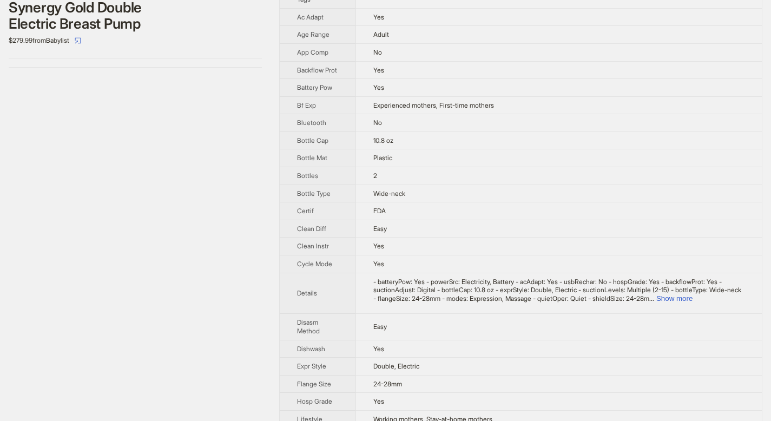
scroll to position [232, 0]
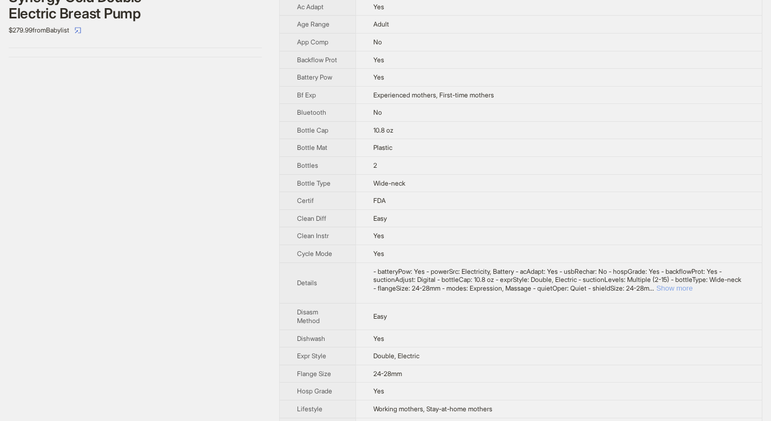
click at [693, 292] on button "Show more" at bounding box center [674, 288] width 36 height 8
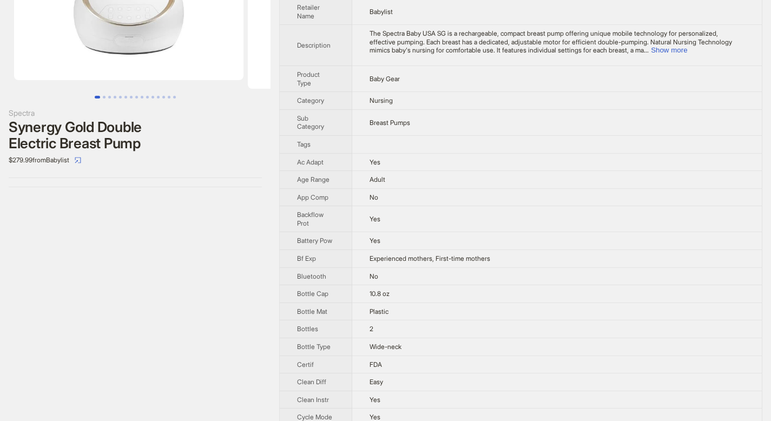
scroll to position [0, 0]
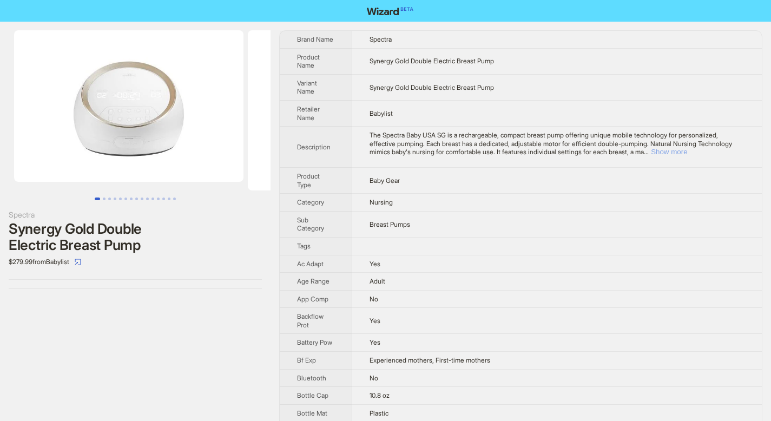
click at [687, 154] on button "Show more" at bounding box center [669, 152] width 36 height 8
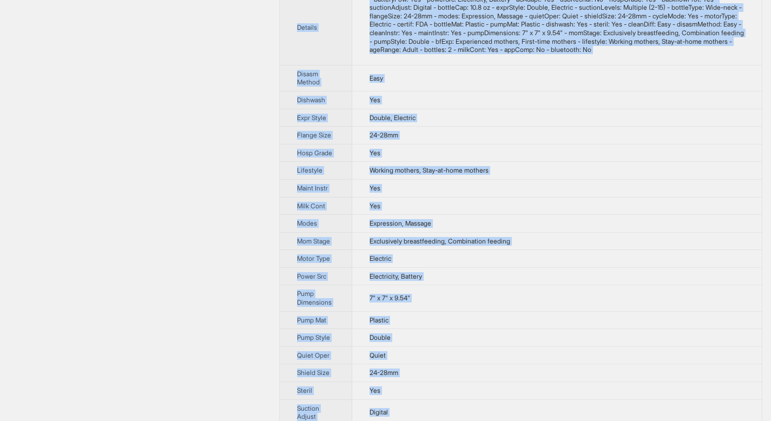
scroll to position [611, 0]
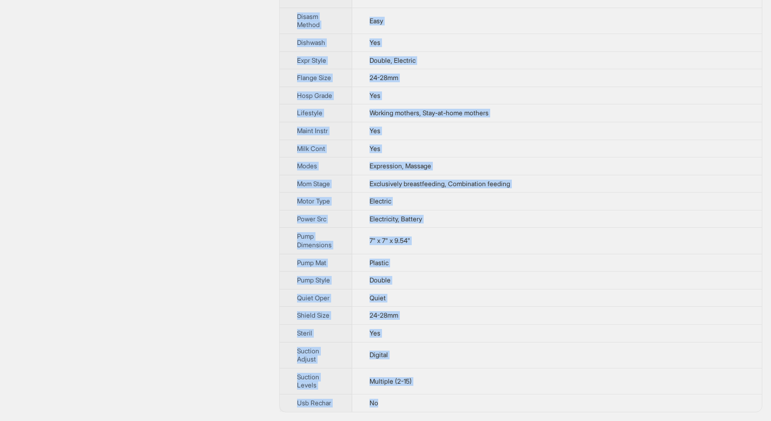
drag, startPoint x: 299, startPoint y: 38, endPoint x: 416, endPoint y: 409, distance: 389.2
copy tbody "Brand Name Spectra Product Name Synergy Gold Double Electric Breast Pump Varian…"
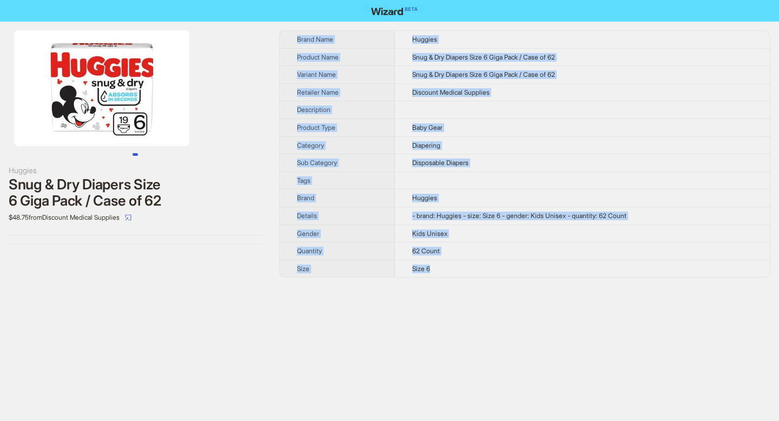
drag, startPoint x: 299, startPoint y: 37, endPoint x: 453, endPoint y: 267, distance: 277.2
click at [453, 267] on tbody "Brand Name Huggies Product Name Snug & Dry Diapers Size 6 Giga Pack / Case of 6…" at bounding box center [525, 154] width 490 height 246
copy tbody "Brand Name Huggies Product Name Snug & Dry Diapers Size 6 Giga Pack / Case of 6…"
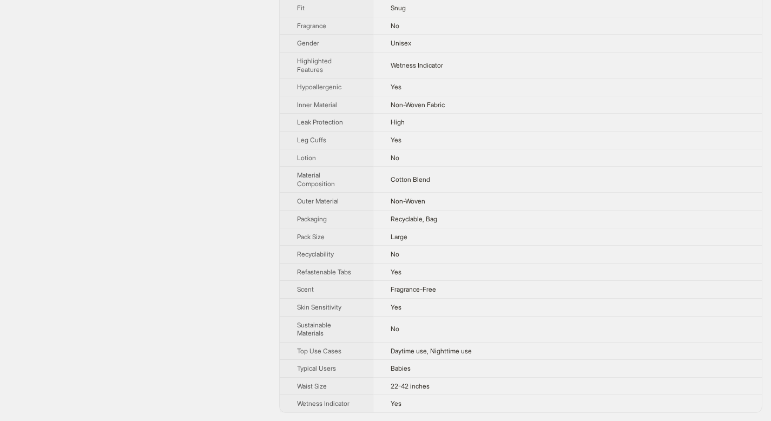
scroll to position [254, 0]
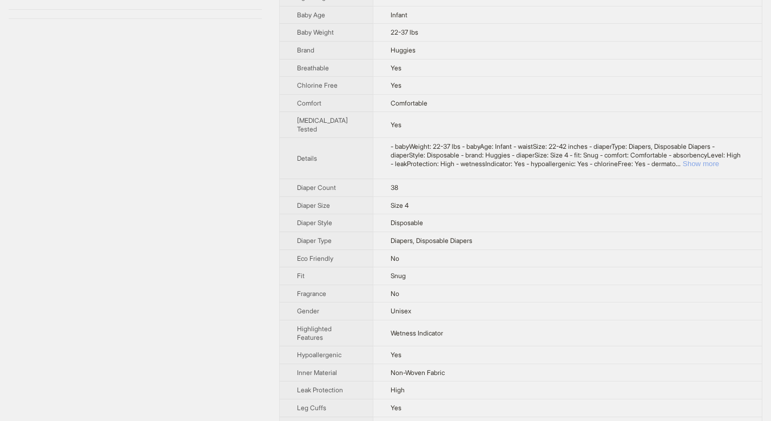
click at [719, 168] on button "Show more" at bounding box center [701, 164] width 36 height 8
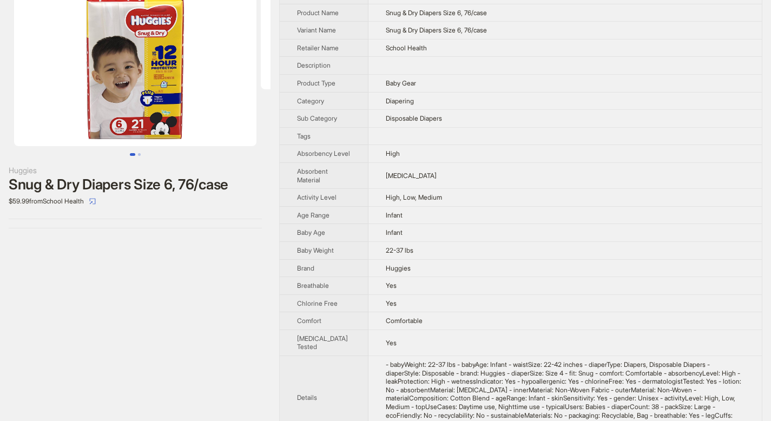
scroll to position [0, 0]
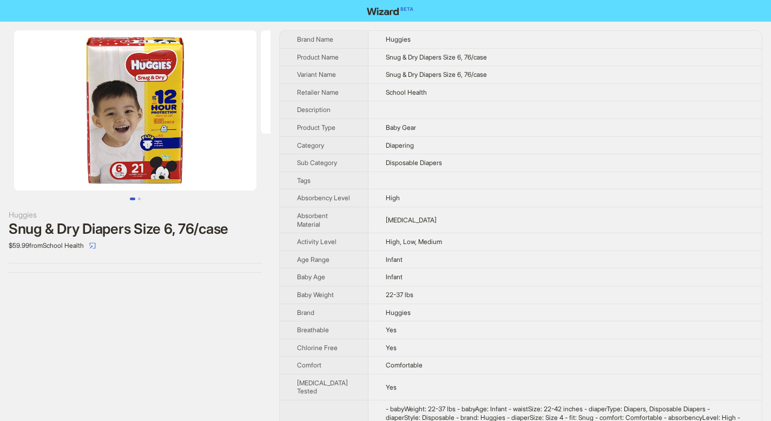
click at [142, 199] on ul at bounding box center [135, 199] width 271 height 3
click at [140, 198] on button "Go to slide 2" at bounding box center [139, 199] width 3 height 3
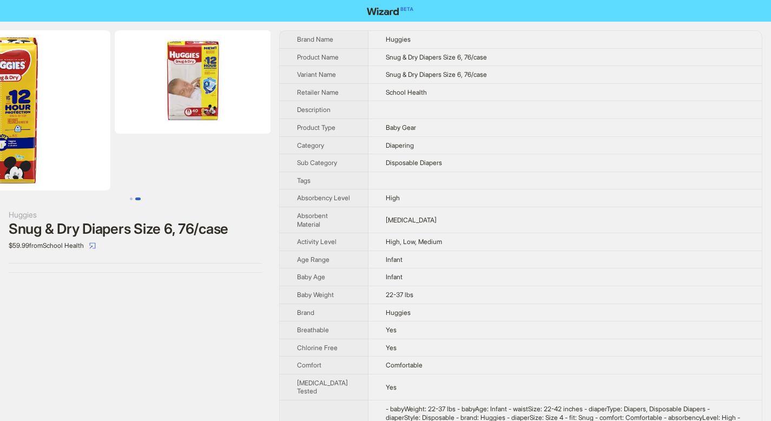
scroll to position [0, 161]
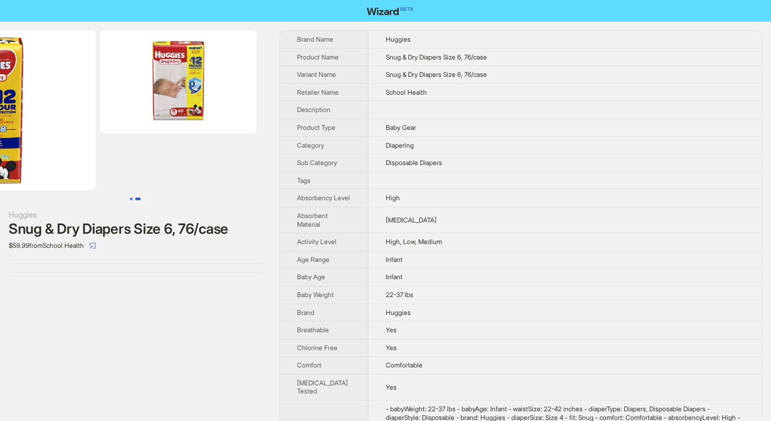
click at [132, 199] on button "Go to slide 1" at bounding box center [131, 199] width 3 height 3
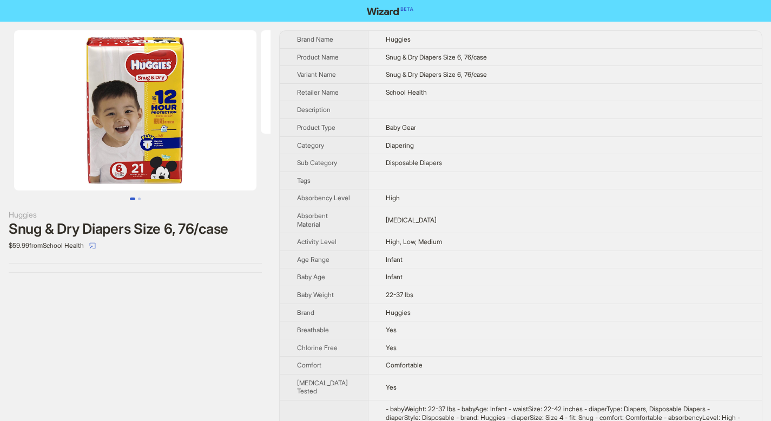
click at [150, 138] on img at bounding box center [135, 110] width 242 height 160
click at [138, 88] on img at bounding box center [135, 110] width 242 height 160
click at [141, 198] on button "Go to slide 2" at bounding box center [139, 199] width 3 height 3
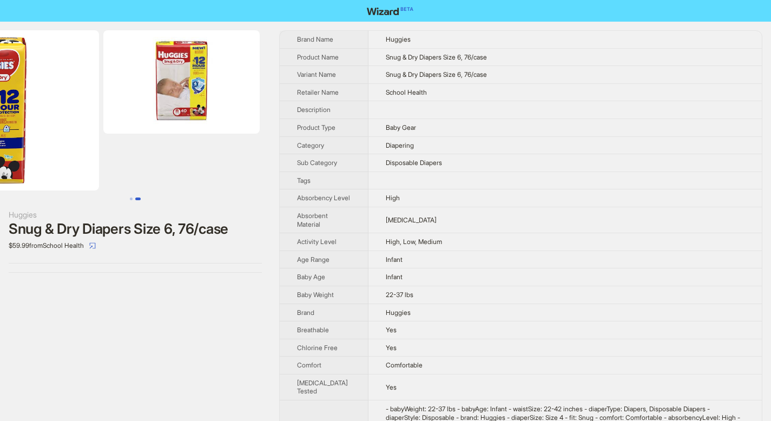
scroll to position [0, 161]
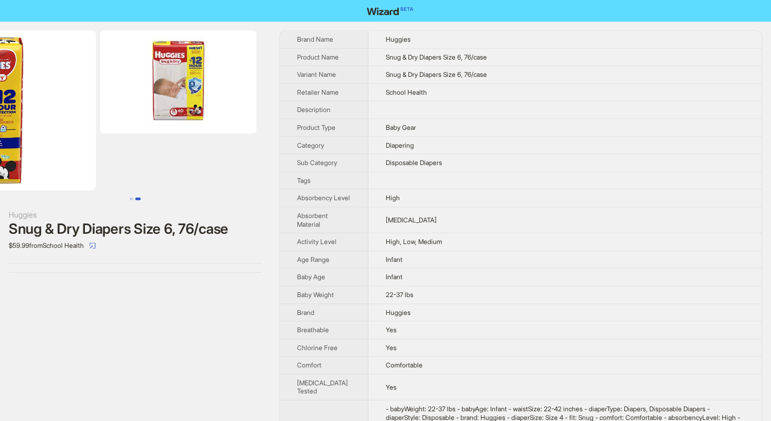
click at [165, 92] on img at bounding box center [178, 81] width 156 height 103
click at [189, 59] on img at bounding box center [178, 81] width 156 height 103
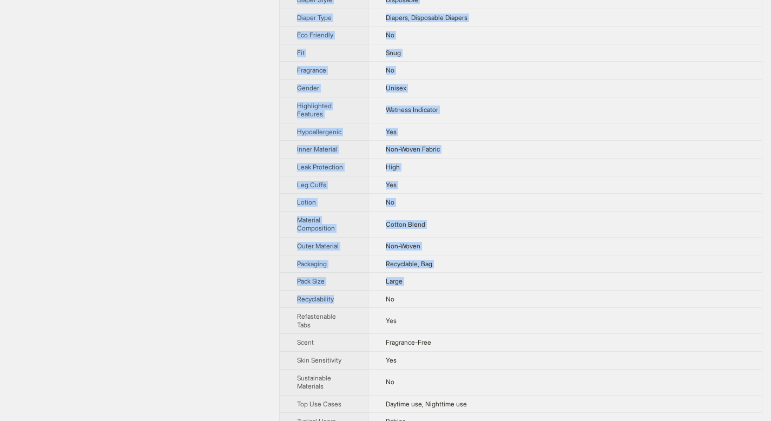
scroll to position [607, 0]
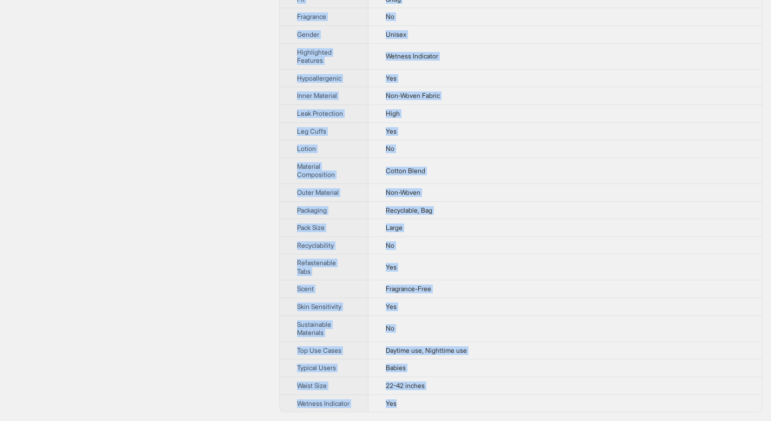
drag, startPoint x: 299, startPoint y: 39, endPoint x: 431, endPoint y: 409, distance: 392.7
copy tbody "Brand Name Huggies Product Name Snug & Dry Diapers Size 6, 76/case Variant Name…"
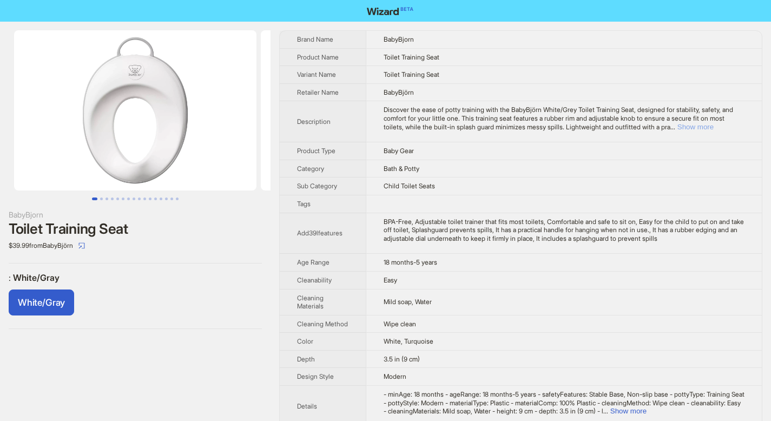
click at [714, 124] on button "Show more" at bounding box center [696, 127] width 36 height 8
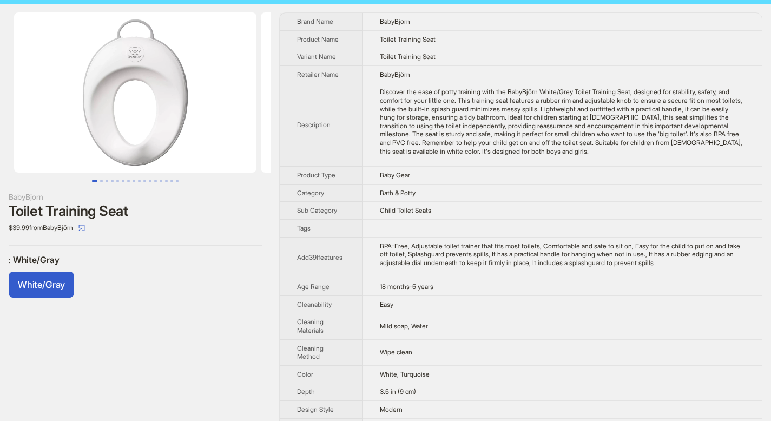
scroll to position [209, 0]
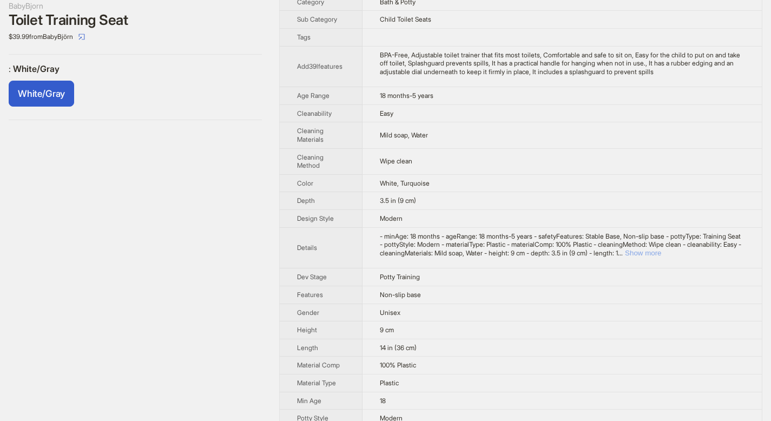
click at [661, 249] on button "Show more" at bounding box center [643, 253] width 36 height 8
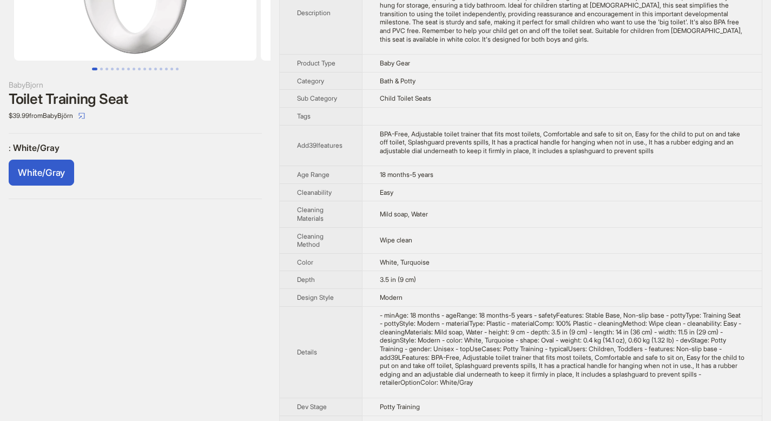
scroll to position [0, 0]
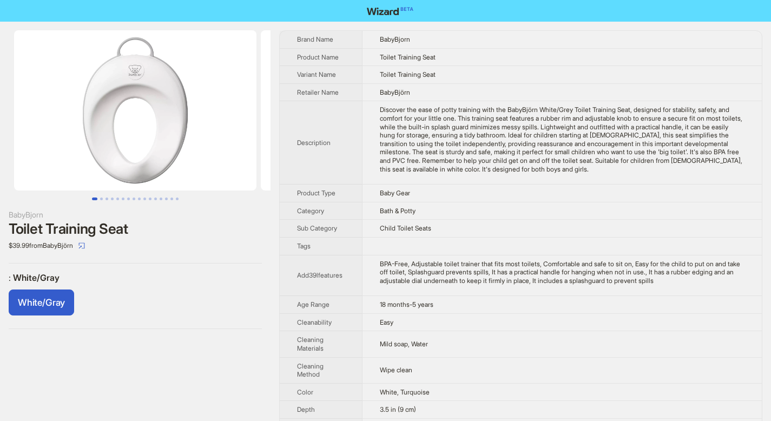
click at [298, 40] on th "Brand Name" at bounding box center [321, 39] width 82 height 17
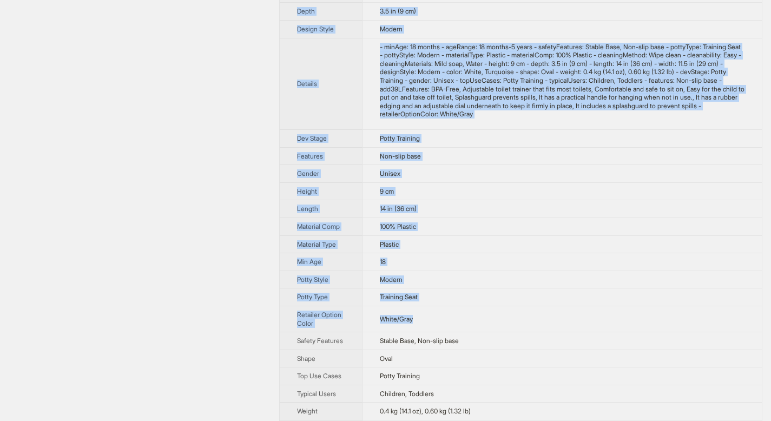
scroll to position [424, 0]
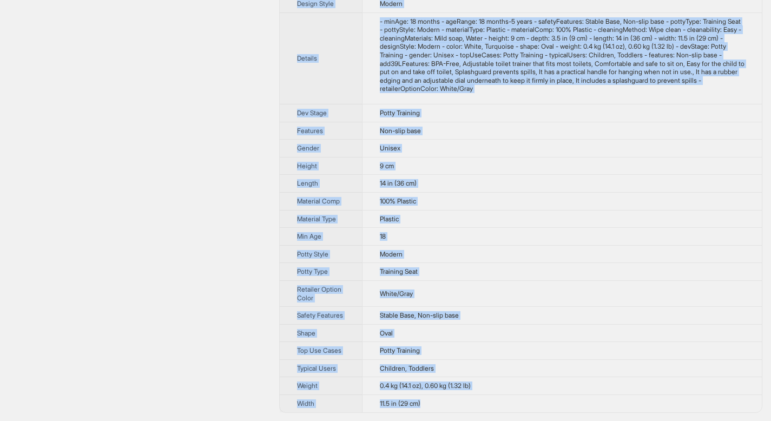
drag, startPoint x: 298, startPoint y: 40, endPoint x: 439, endPoint y: 408, distance: 394.3
click at [439, 408] on tbody "Brand Name BabyBjorn Product Name Toilet Training Seat Variant Name Toilet Trai…" at bounding box center [521, 9] width 482 height 805
copy tbody "Brand Name BabyBjorn Product Name Toilet Training Seat Variant Name Toilet Trai…"
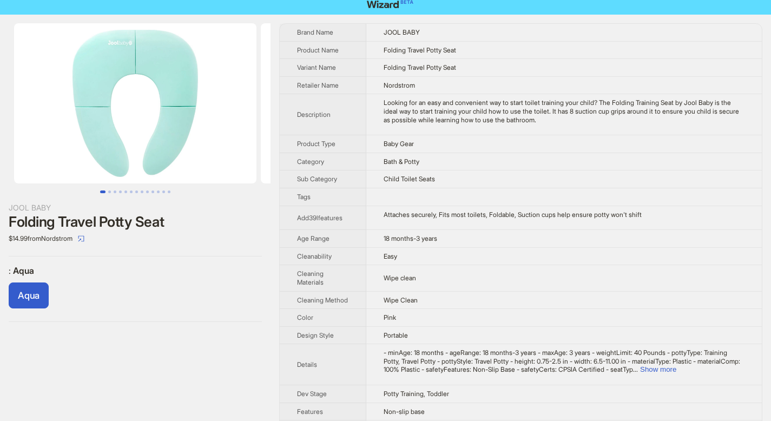
scroll to position [17, 0]
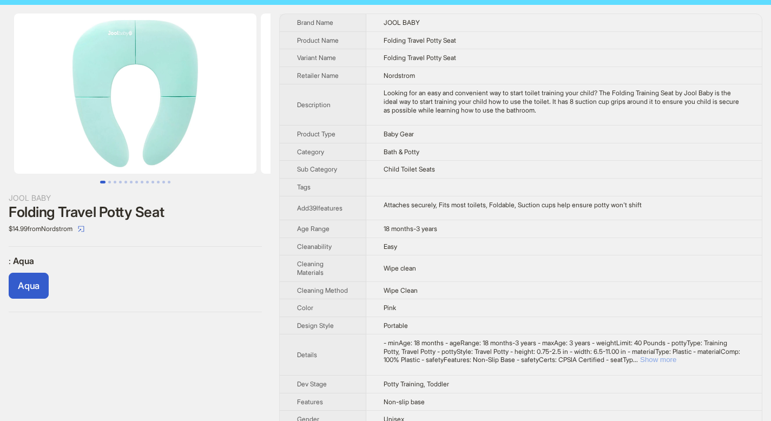
click at [676, 360] on button "Show more" at bounding box center [658, 360] width 36 height 8
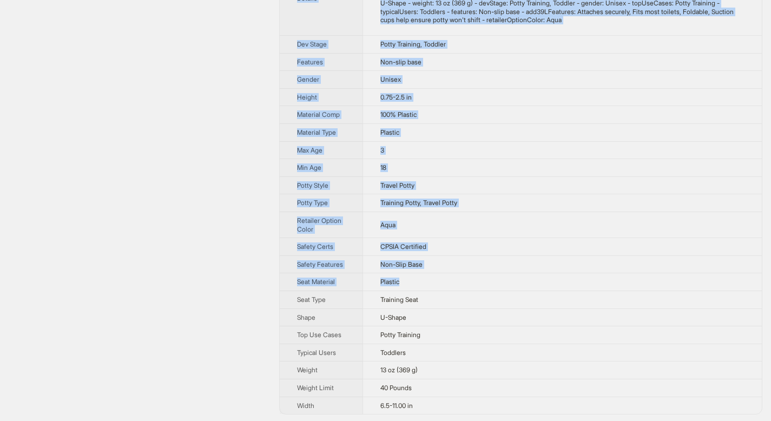
scroll to position [401, 0]
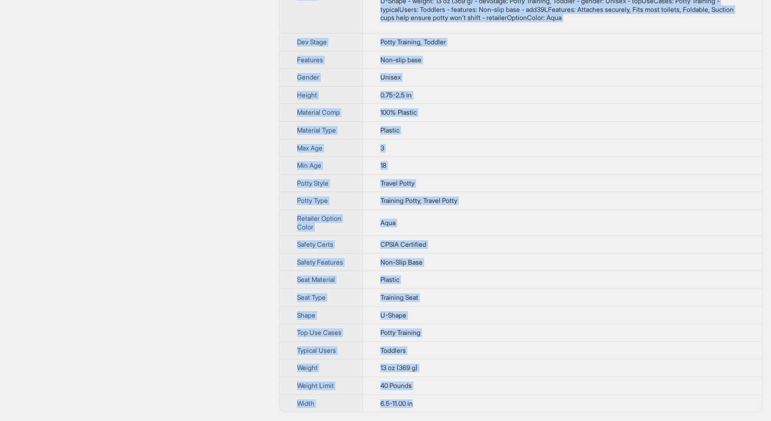
drag, startPoint x: 297, startPoint y: 21, endPoint x: 441, endPoint y: 400, distance: 405.7
click at [441, 400] on tbody "Brand Name JOOL BABY Product Name Folding Travel Potty Seat Variant Name Foldin…" at bounding box center [521, 21] width 482 height 782
copy tbody "Brand Name JOOL BABY Product Name Folding Travel Potty Seat Variant Name Foldin…"
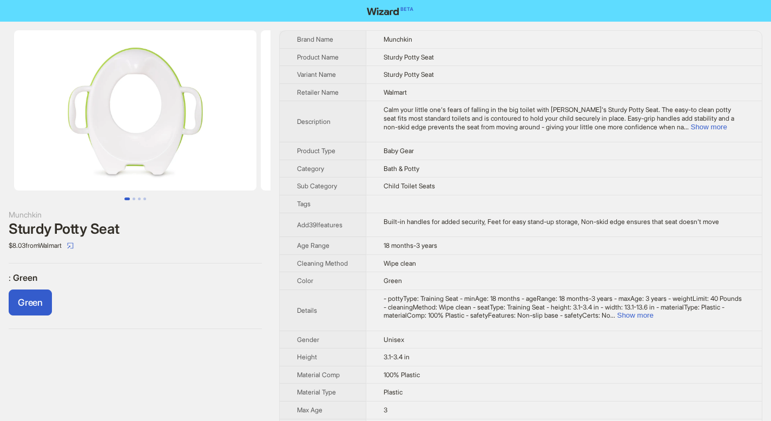
click at [719, 131] on td "Calm your little one's fears of falling in the big toilet with Munchkin's Sturd…" at bounding box center [564, 121] width 396 height 41
click at [719, 130] on button "Show more" at bounding box center [709, 127] width 36 height 8
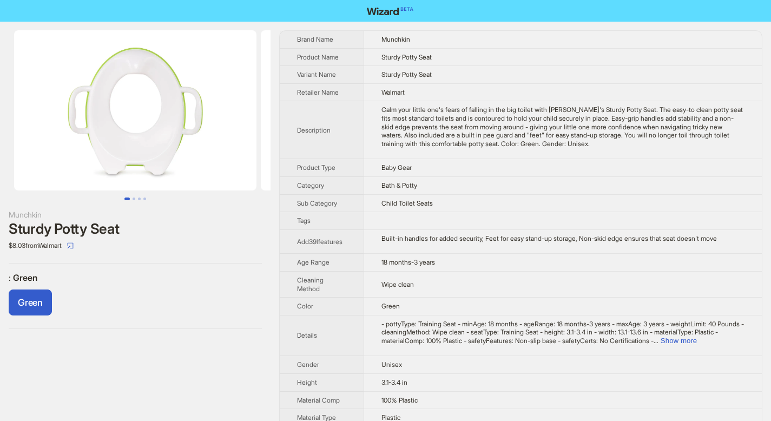
scroll to position [234, 0]
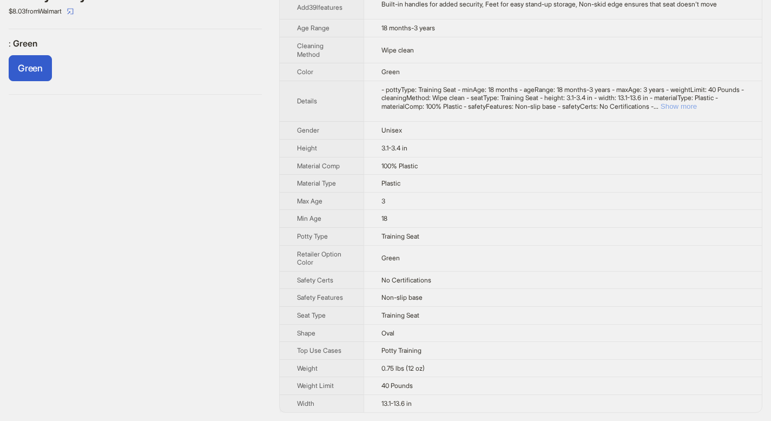
click at [697, 107] on button "Show more" at bounding box center [679, 106] width 36 height 8
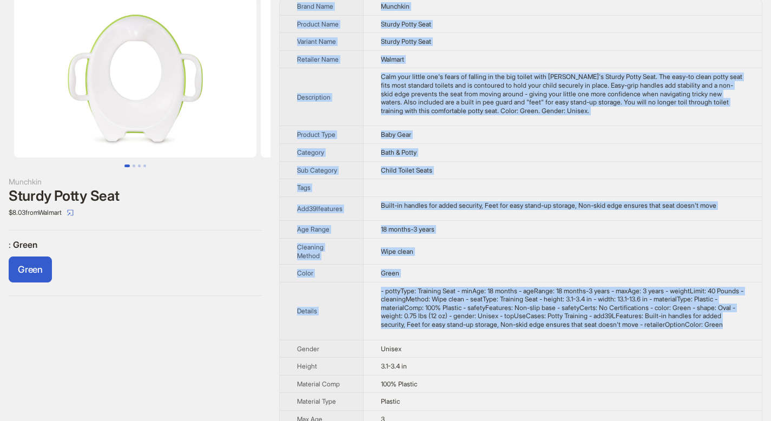
scroll to position [260, 0]
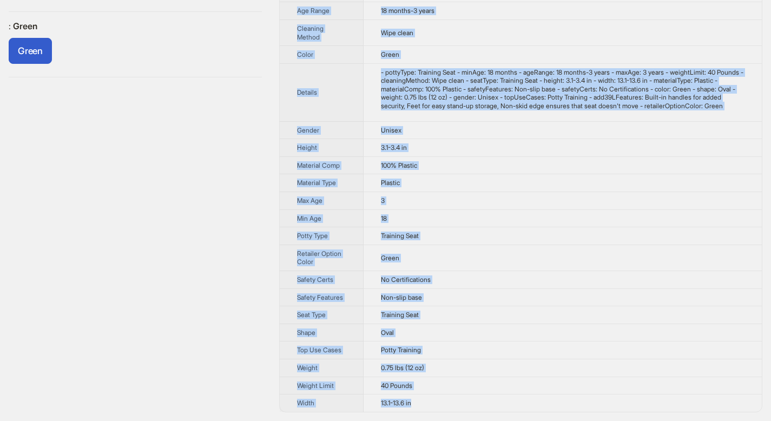
drag, startPoint x: 301, startPoint y: 7, endPoint x: 424, endPoint y: 406, distance: 418.0
click at [424, 406] on tbody "Brand Name Munchkin Product Name Sturdy Potty Seat Variant Name Sturdy Potty Se…" at bounding box center [521, 95] width 482 height 633
copy tbody "Brand Name Munchkin Product Name Sturdy Potty Seat Variant Name Sturdy Potty Se…"
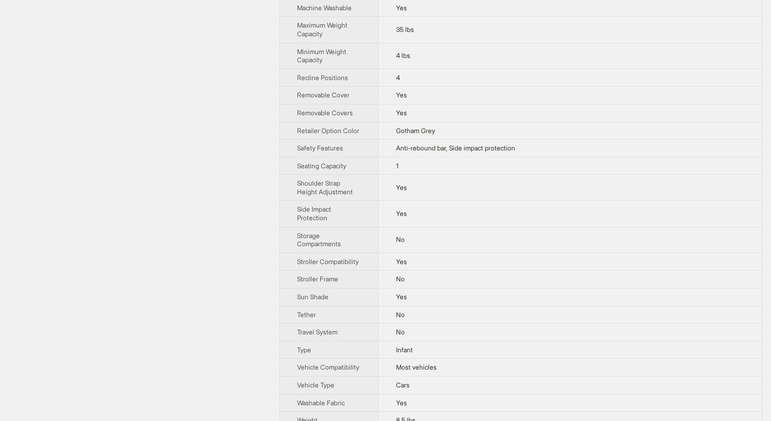
scroll to position [705, 0]
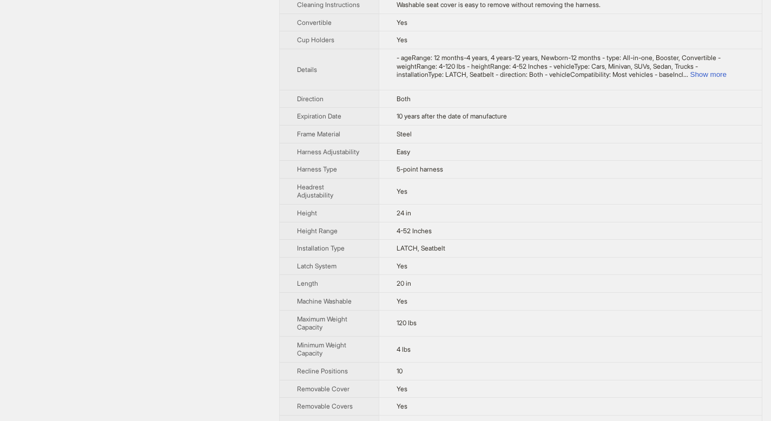
scroll to position [407, 0]
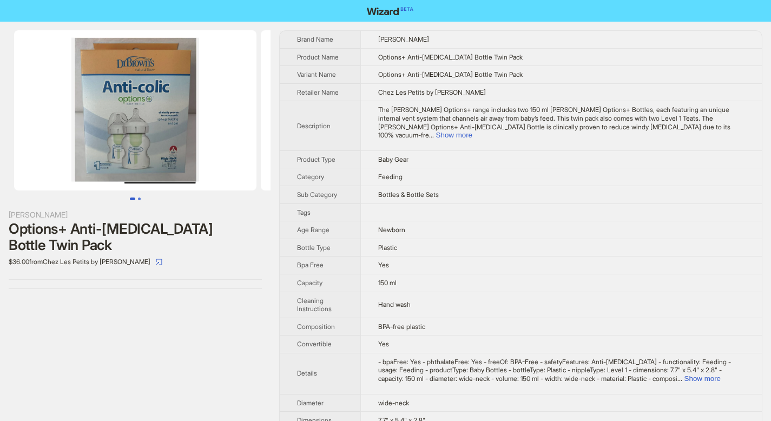
click at [139, 198] on button "Go to slide 2" at bounding box center [139, 199] width 3 height 3
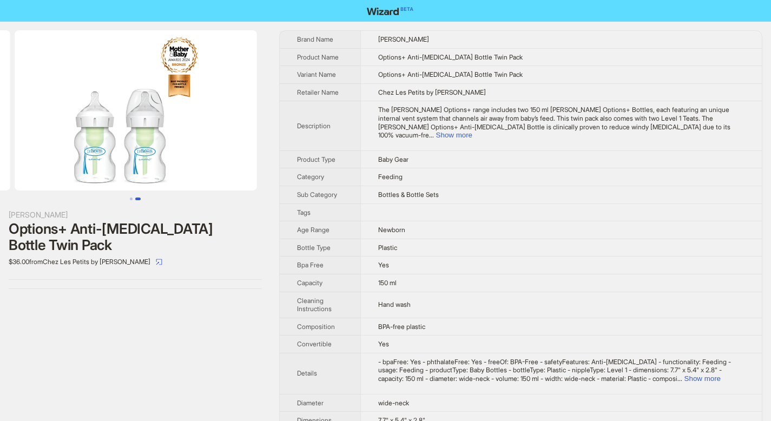
scroll to position [0, 247]
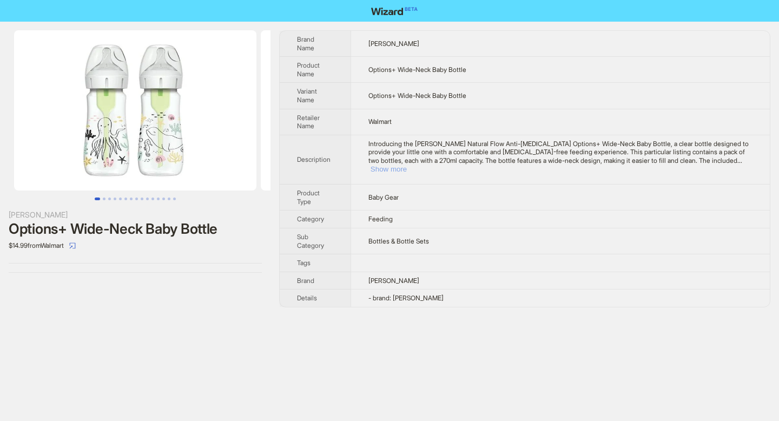
click at [407, 165] on button "Show more" at bounding box center [389, 169] width 36 height 8
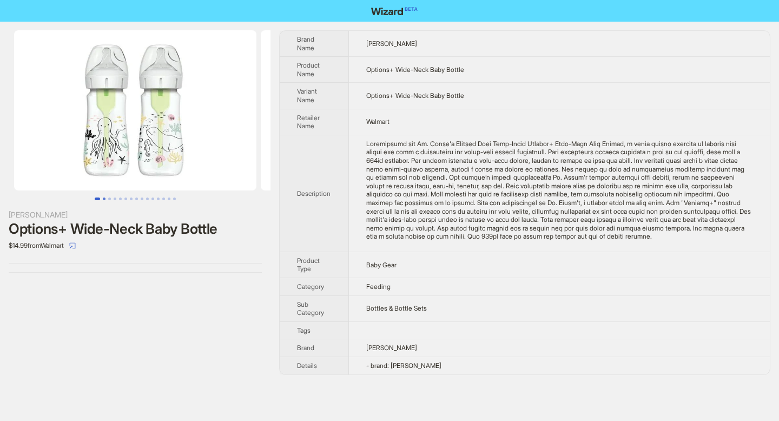
click at [106, 199] on button "Go to slide 2" at bounding box center [104, 199] width 3 height 3
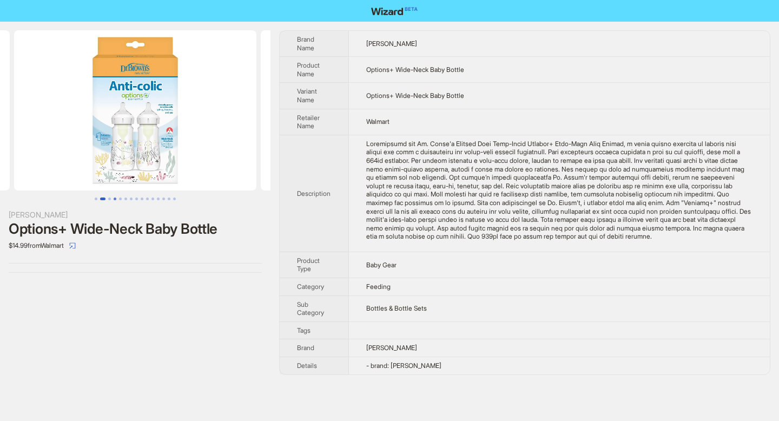
click at [114, 200] on button "Go to slide 4" at bounding box center [115, 199] width 3 height 3
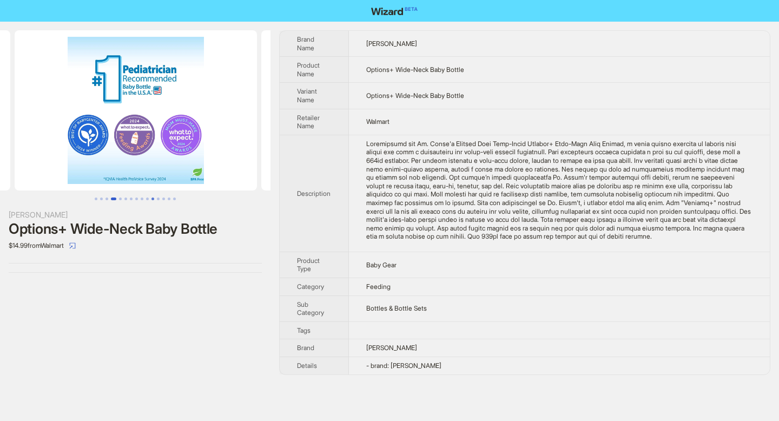
scroll to position [0, 740]
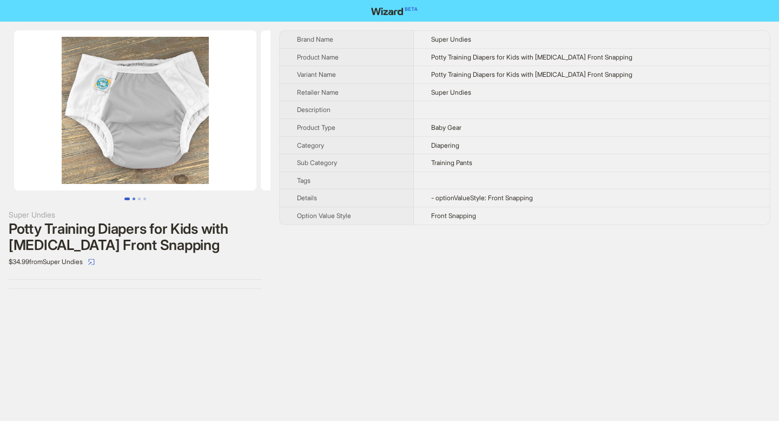
click at [134, 199] on button "Go to slide 2" at bounding box center [134, 199] width 3 height 3
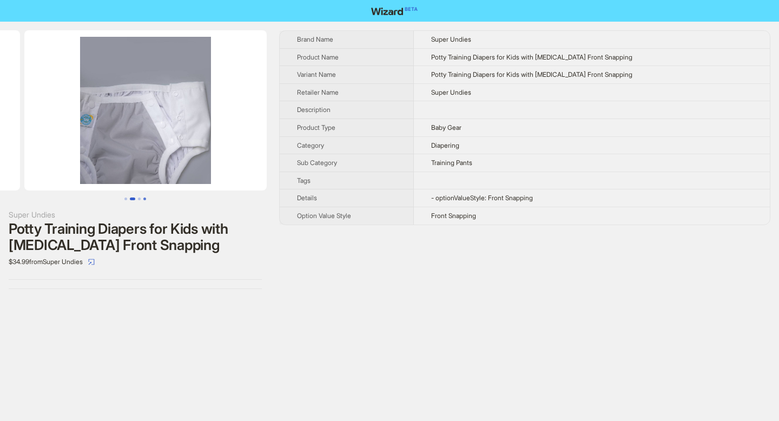
scroll to position [0, 247]
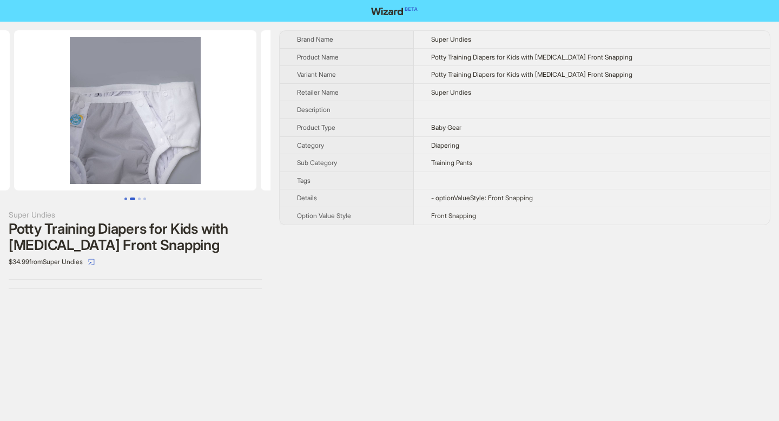
click at [125, 199] on button "Go to slide 1" at bounding box center [125, 199] width 3 height 3
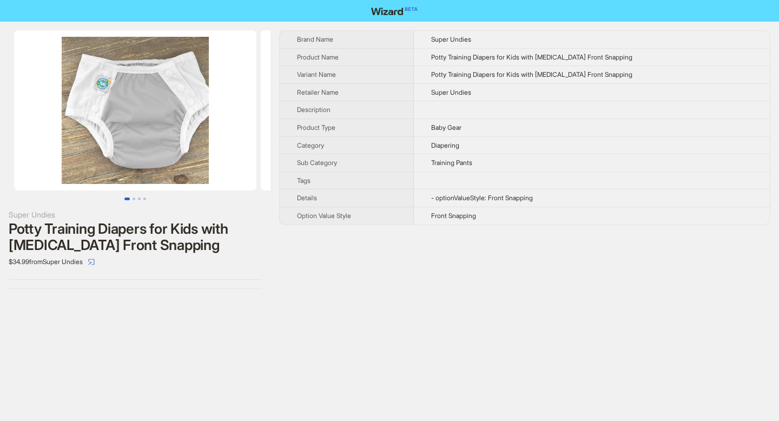
drag, startPoint x: 298, startPoint y: 37, endPoint x: 505, endPoint y: 226, distance: 280.8
click at [505, 226] on div "Brand Name Super Undies Product Name Potty Training Diapers for Kids with [MEDI…" at bounding box center [524, 159] width 491 height 259
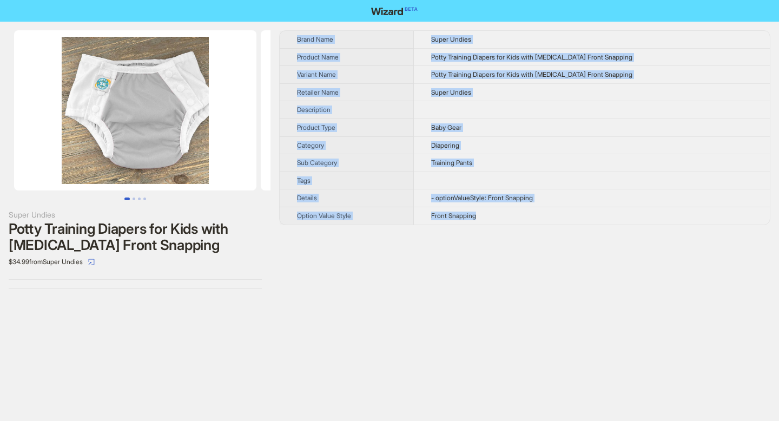
drag, startPoint x: 298, startPoint y: 38, endPoint x: 494, endPoint y: 219, distance: 266.1
click at [494, 219] on tbody "Brand Name Super Undies Product Name Potty Training Diapers for Kids with [MEDI…" at bounding box center [525, 128] width 490 height 194
copy tbody "Brand Name Super Undies Product Name Potty Training Diapers for Kids with [MEDI…"
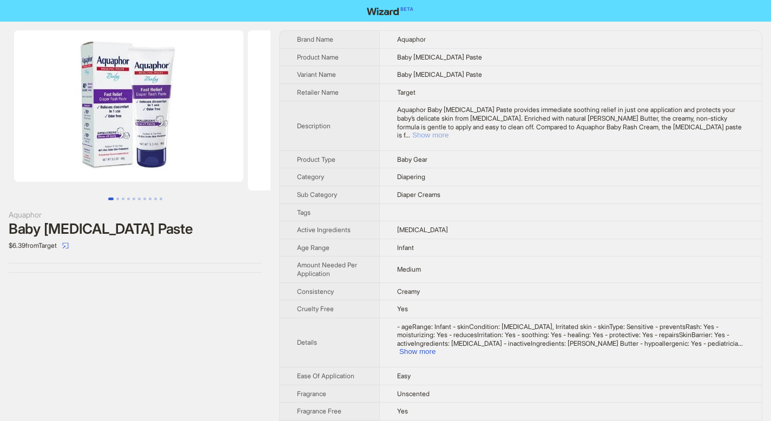
click at [449, 131] on button "Show more" at bounding box center [430, 135] width 36 height 8
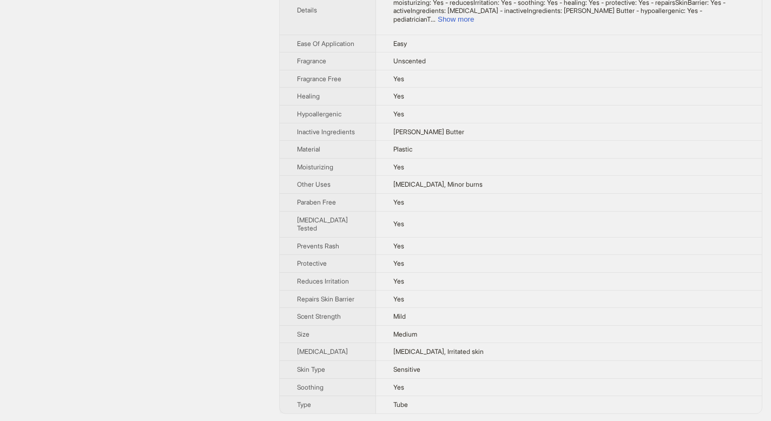
scroll to position [328, 0]
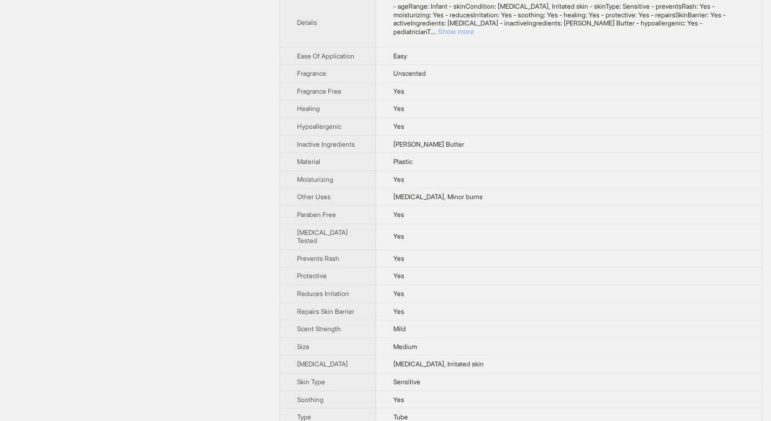
click at [474, 28] on button "Show more" at bounding box center [456, 32] width 36 height 8
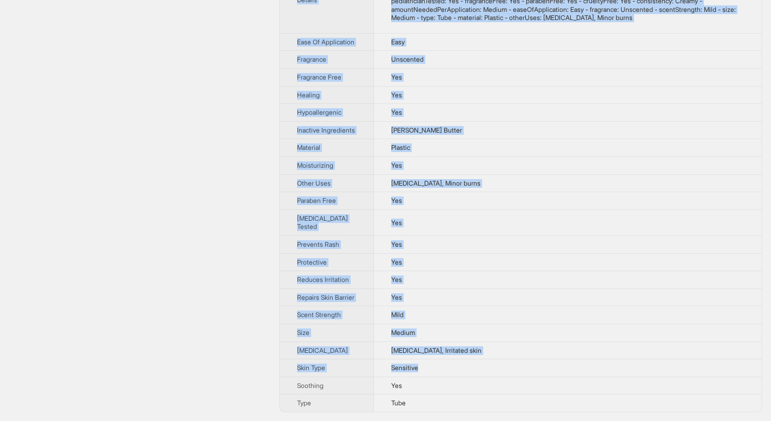
scroll to position [384, 0]
drag, startPoint x: 298, startPoint y: 37, endPoint x: 429, endPoint y: 402, distance: 387.5
click at [429, 402] on tbody "Brand Name Aquaphor Product Name Baby Diaper Rash Paste Variant Name Baby Diape…" at bounding box center [521, 42] width 482 height 740
copy tbody "Brand Name Aquaphor Product Name Baby Diaper Rash Paste Variant Name Baby Diape…"
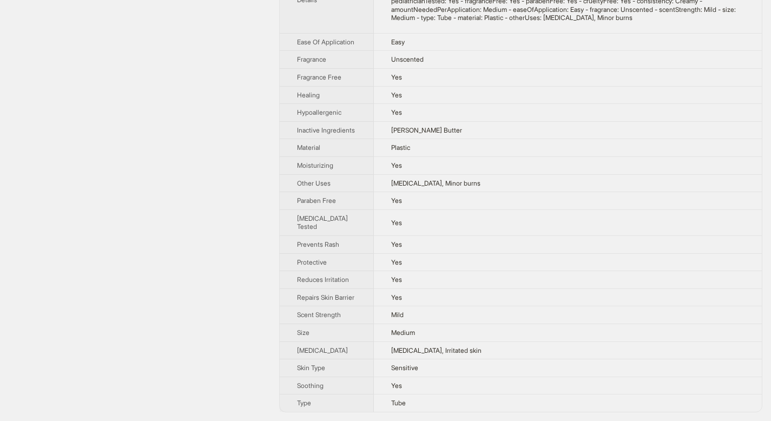
click at [203, 178] on div "Aquaphor Baby Diaper Rash Paste $6.39 from Target" at bounding box center [135, 41] width 271 height 759
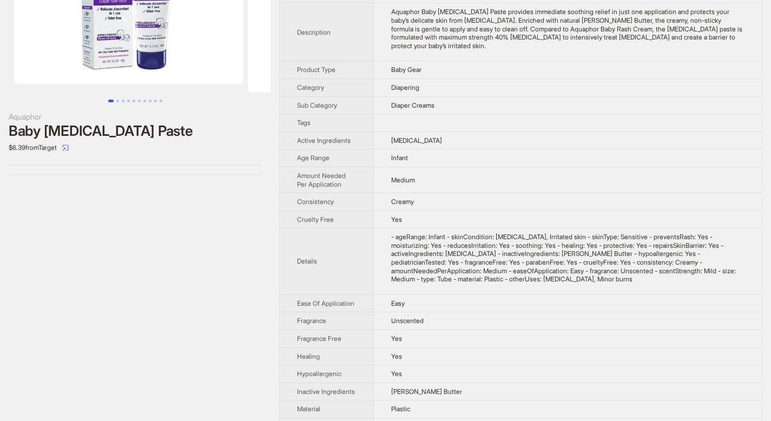
scroll to position [0, 0]
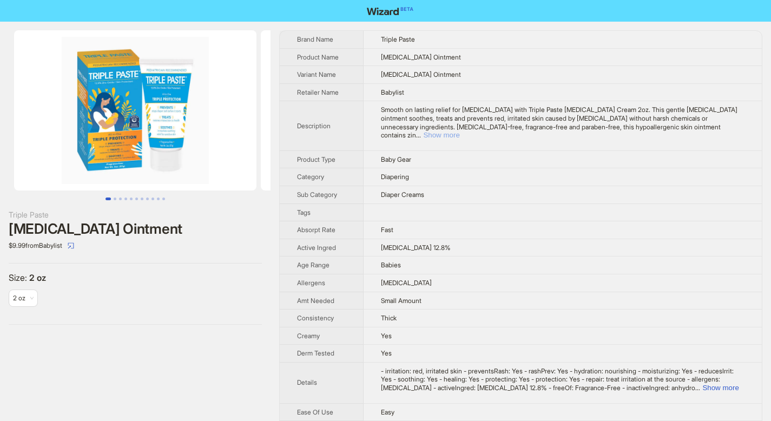
click at [459, 131] on button "Show more" at bounding box center [441, 135] width 36 height 8
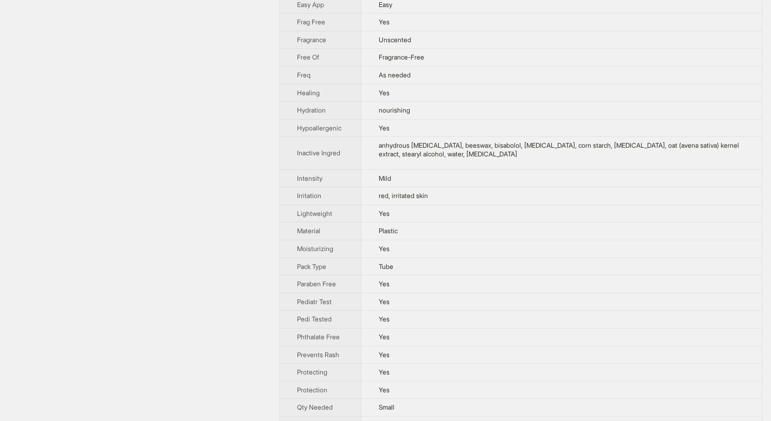
scroll to position [364, 0]
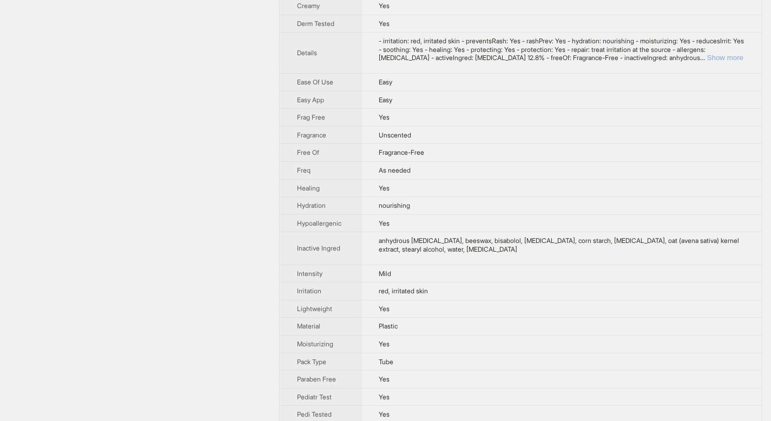
drag, startPoint x: 724, startPoint y: 57, endPoint x: 722, endPoint y: 64, distance: 7.2
click at [724, 57] on button "Show more" at bounding box center [725, 58] width 36 height 8
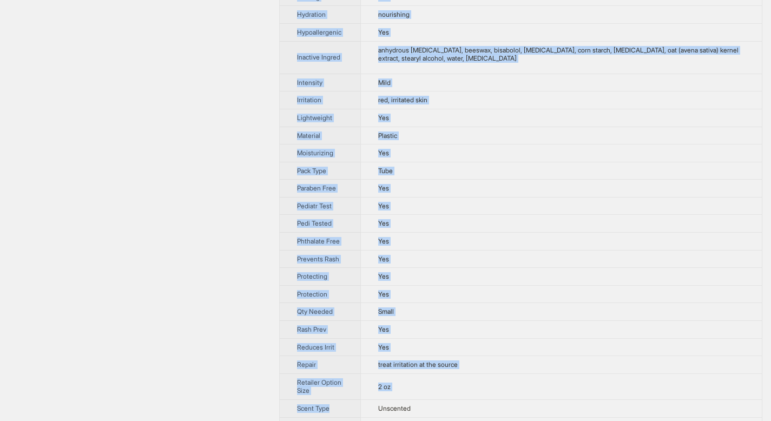
scroll to position [813, 0]
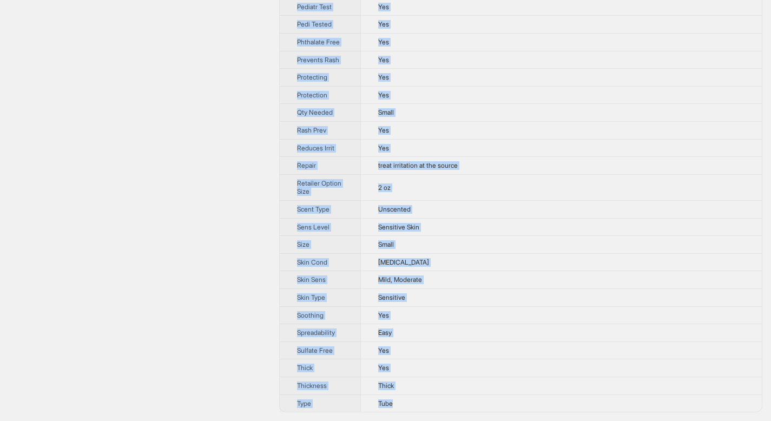
drag, startPoint x: 297, startPoint y: 40, endPoint x: 401, endPoint y: 402, distance: 377.2
copy tbody "Brand Name Triple Paste Product Name [MEDICAL_DATA] Ointment Variant Name [MEDI…"
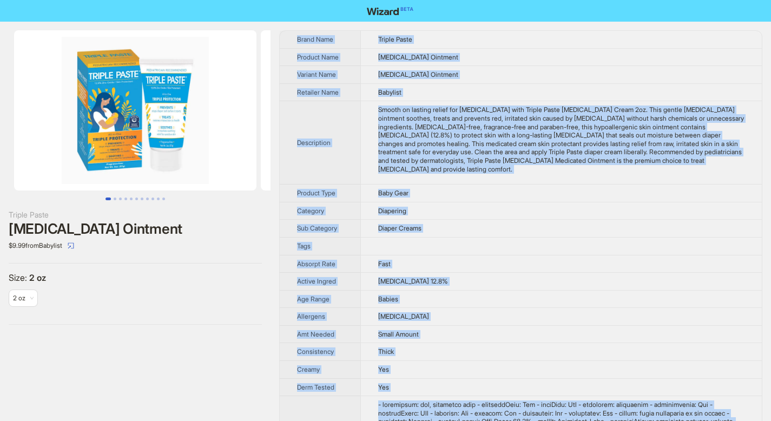
click at [220, 288] on div "Size : 2 oz 2 oz" at bounding box center [135, 294] width 253 height 44
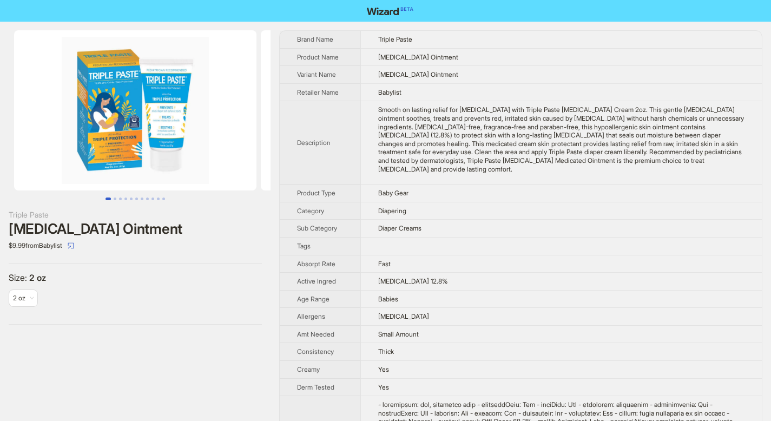
click at [506, 77] on td "[MEDICAL_DATA] Ointment" at bounding box center [561, 75] width 402 height 18
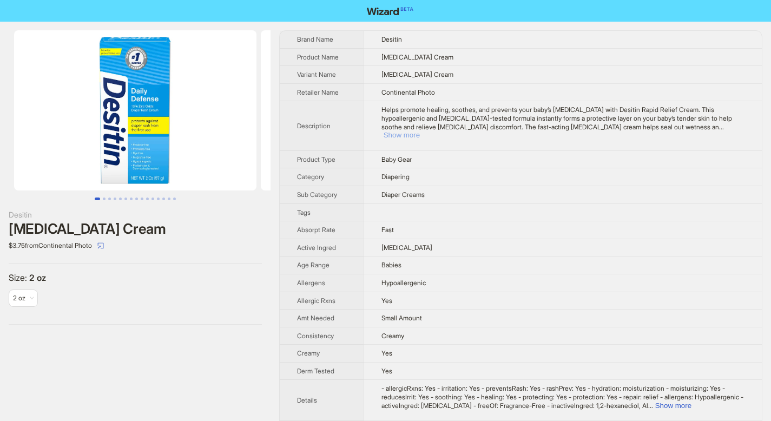
click at [420, 131] on button "Show more" at bounding box center [402, 135] width 36 height 8
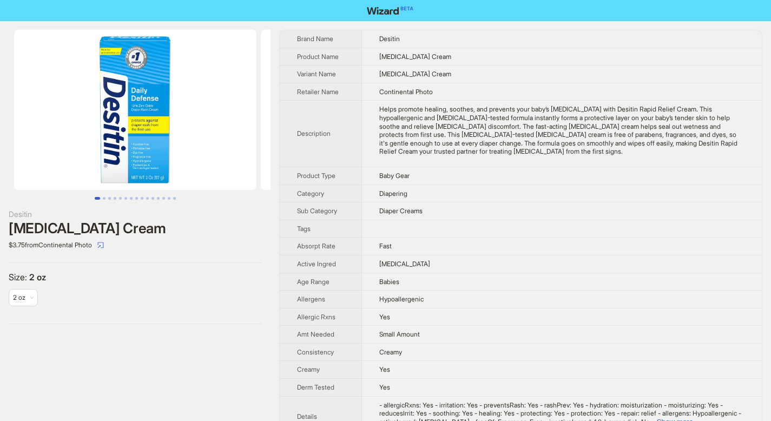
scroll to position [229, 0]
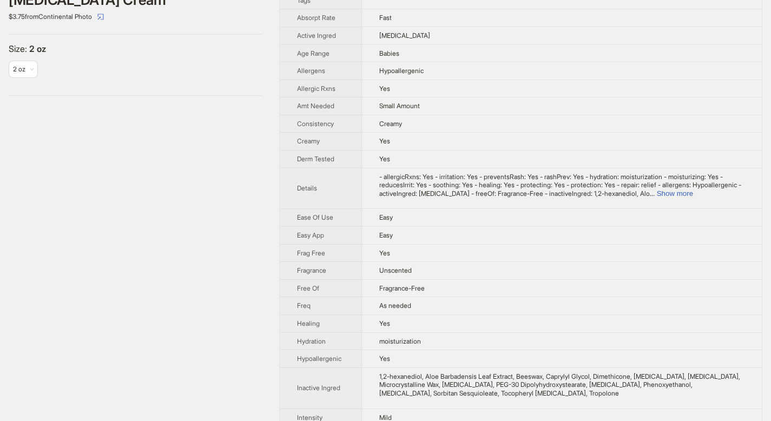
click at [721, 186] on div "- allergicRxns: Yes - irritation: Yes - preventsRash: Yes - rashPrev: Yes - hyd…" at bounding box center [561, 185] width 365 height 25
click at [721, 187] on div "- allergicRxns: Yes - irritation: Yes - preventsRash: Yes - rashPrev: Yes - hyd…" at bounding box center [561, 185] width 365 height 25
click at [693, 195] on button "Show more" at bounding box center [675, 193] width 36 height 8
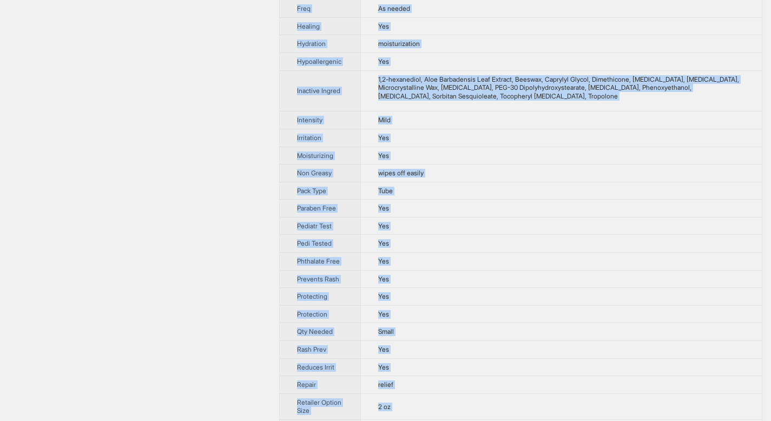
scroll to position [830, 0]
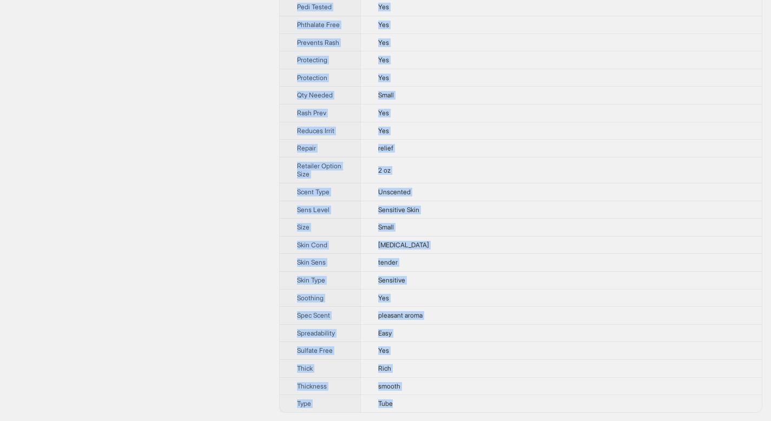
drag, startPoint x: 298, startPoint y: 37, endPoint x: 403, endPoint y: 405, distance: 382.8
copy tbody "Lorem Ipsu Dolorsi Ametcon Adip Elitse Doei Tempo Incidid Utla Etdolo Magn Aliq…"
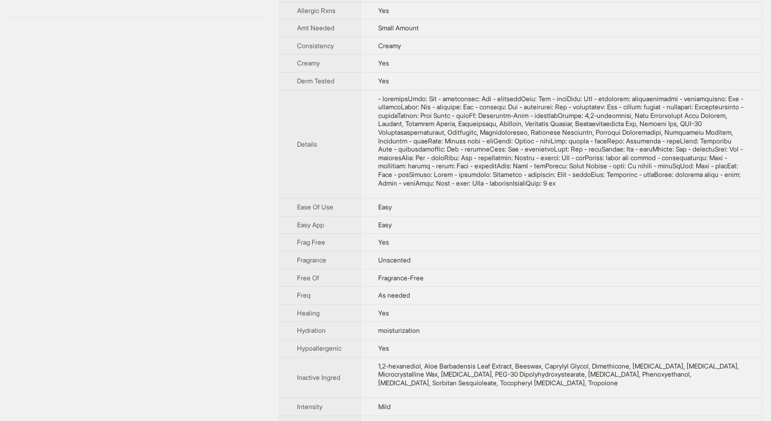
scroll to position [0, 0]
